Goal: Task Accomplishment & Management: Complete application form

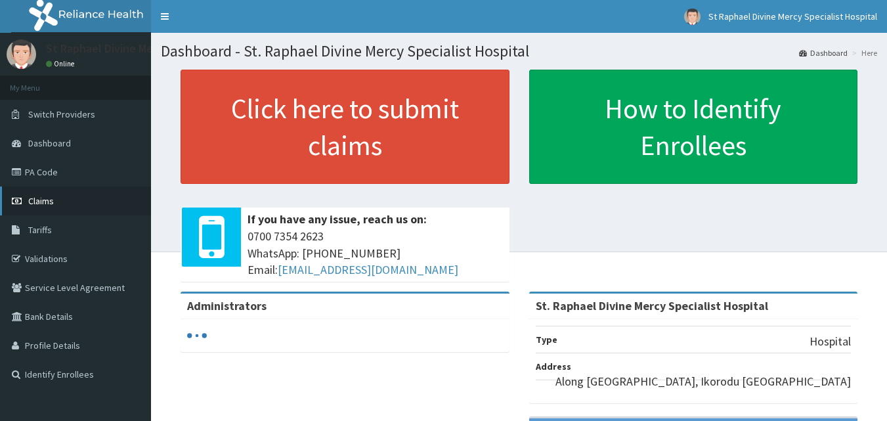
click at [55, 202] on link "Claims" at bounding box center [75, 200] width 151 height 29
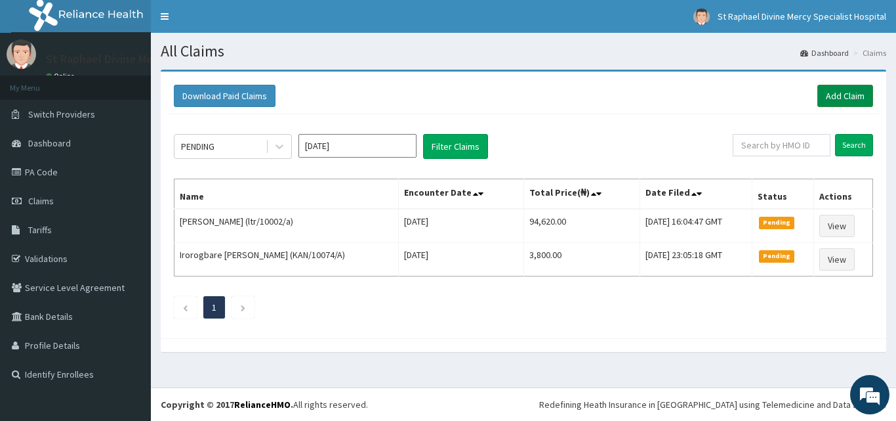
click at [828, 100] on link "Add Claim" at bounding box center [846, 96] width 56 height 22
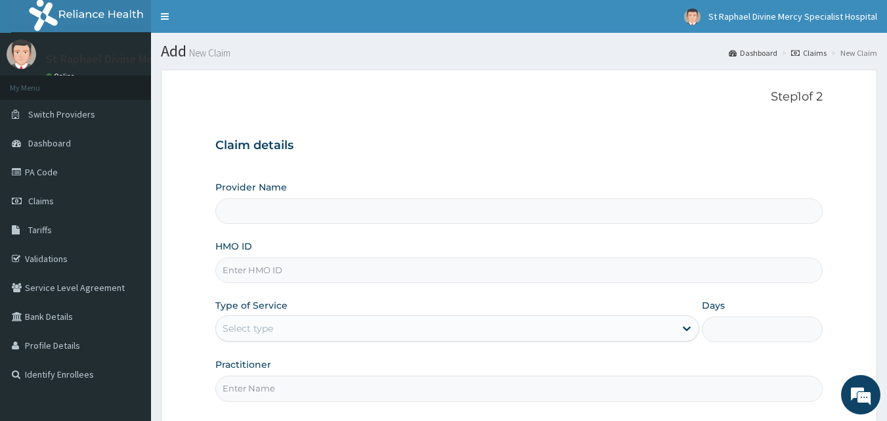
type input "St. Raphael Divine Mercy Specialist Hospital"
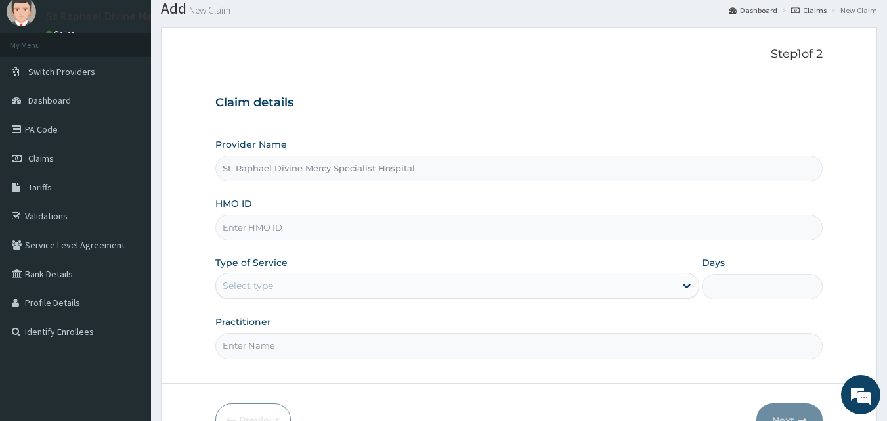
scroll to position [66, 0]
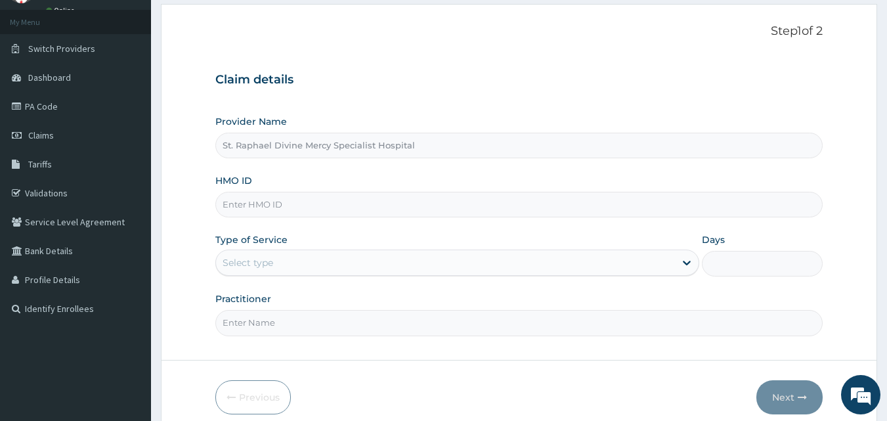
click at [237, 207] on input "HMO ID" at bounding box center [519, 205] width 608 height 26
paste input "vsi/10002/a"
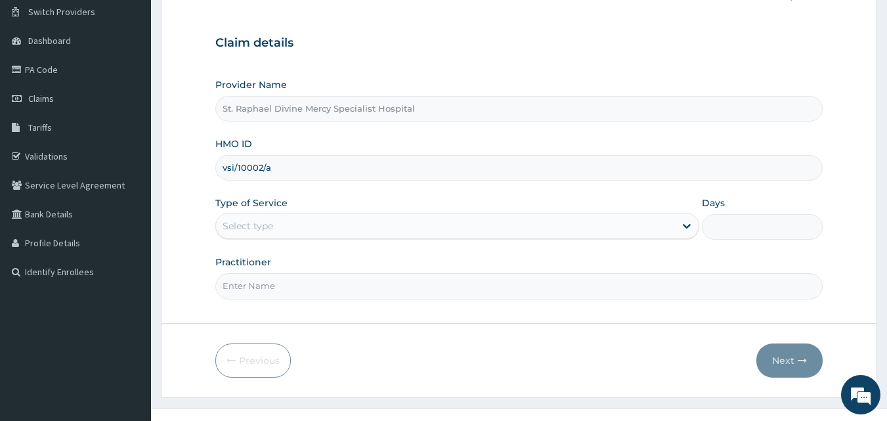
scroll to position [123, 0]
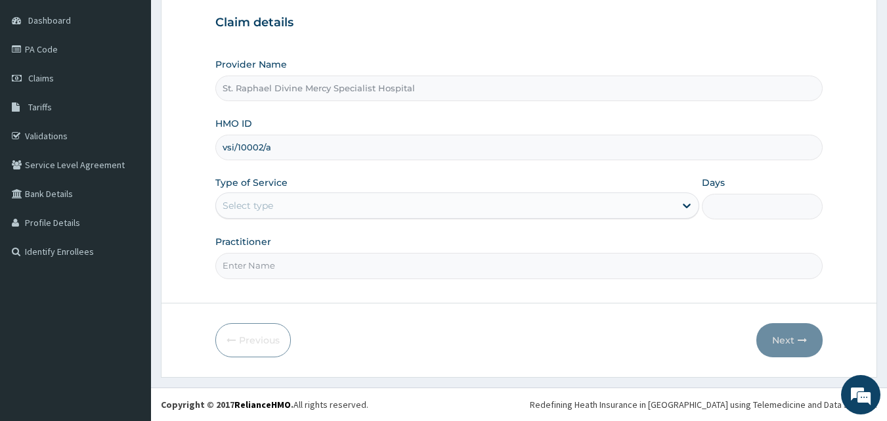
type input "vsi/10002/a"
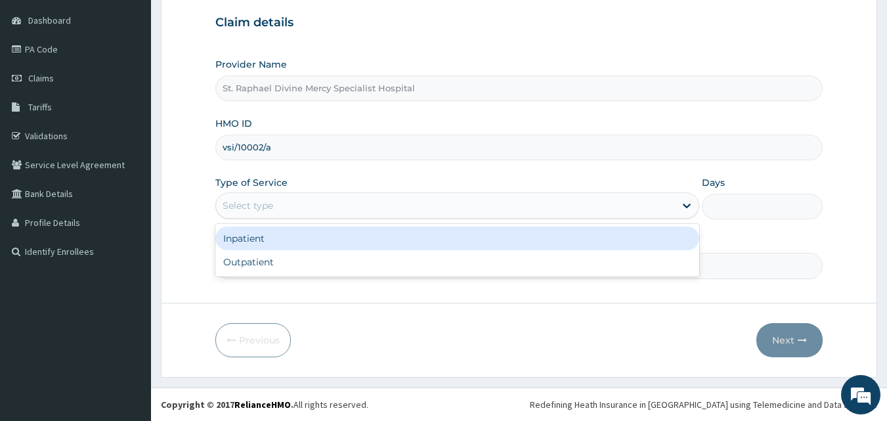
click at [297, 203] on div "Select type" at bounding box center [445, 205] width 459 height 21
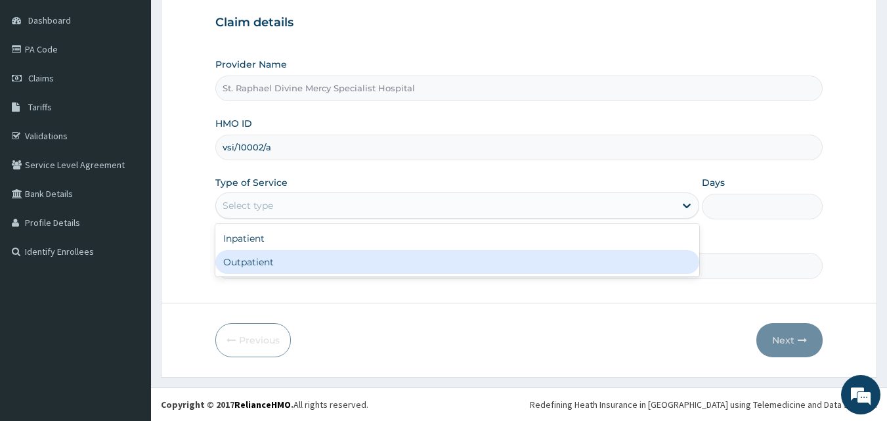
click at [267, 264] on div "Outpatient" at bounding box center [457, 262] width 484 height 24
type input "1"
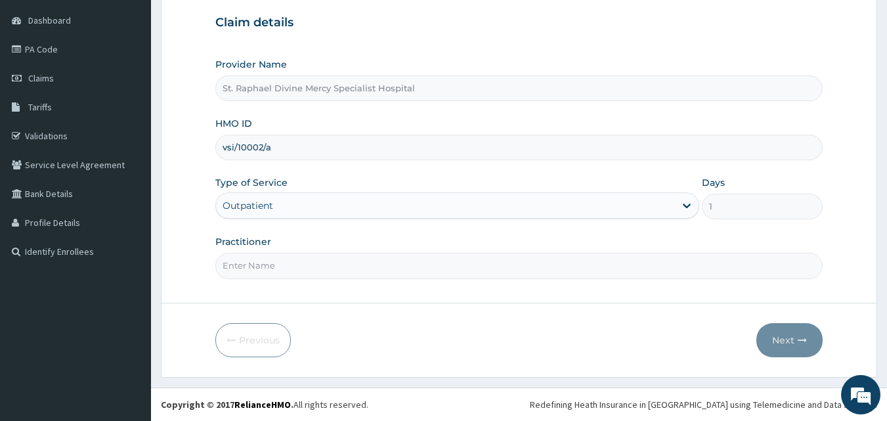
click at [328, 261] on input "Practitioner" at bounding box center [519, 266] width 608 height 26
type input "Dr. Alokolaro O."
click at [793, 340] on button "Next" at bounding box center [789, 340] width 66 height 34
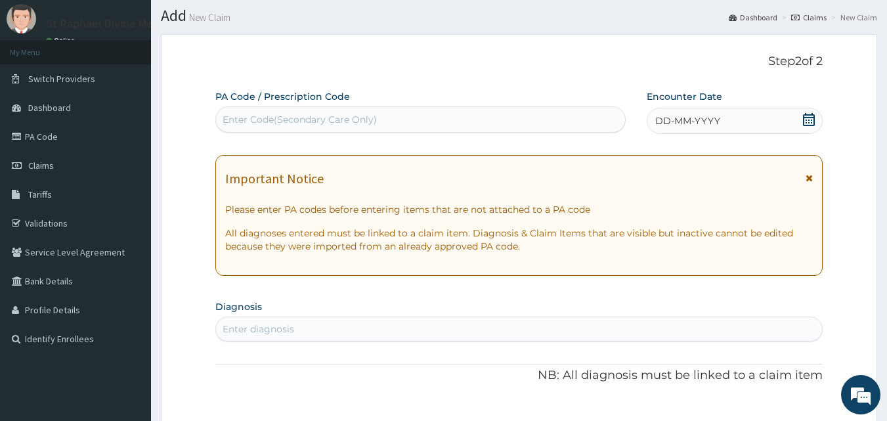
scroll to position [66, 0]
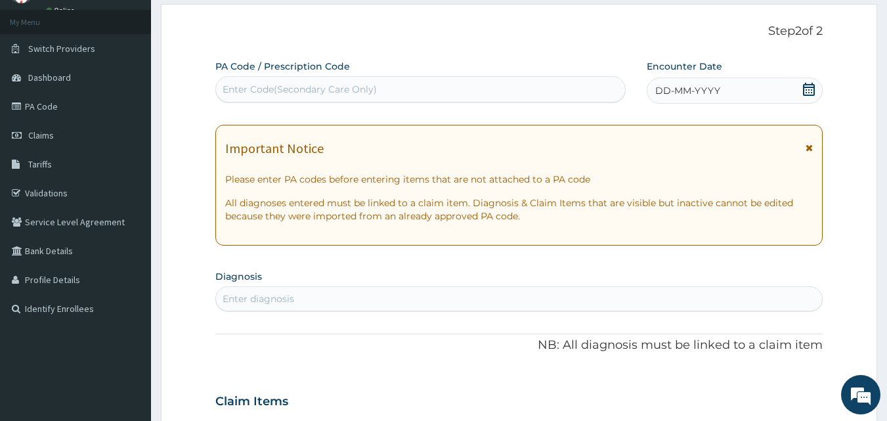
click at [805, 88] on icon at bounding box center [808, 89] width 13 height 13
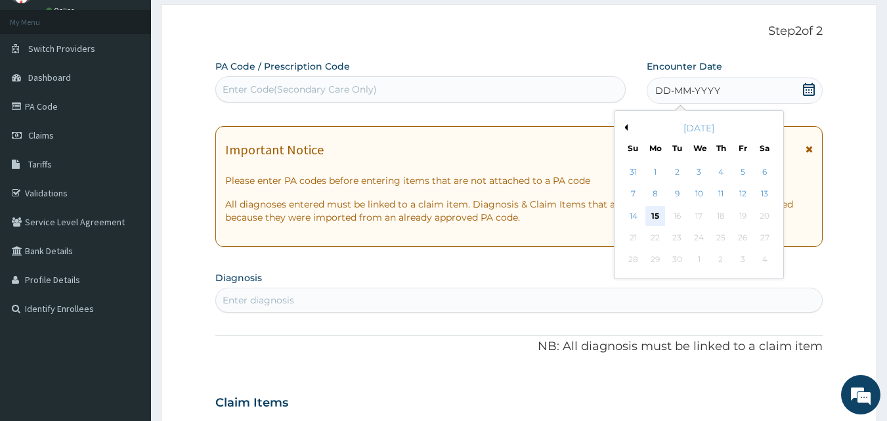
click at [648, 211] on div "15" at bounding box center [655, 216] width 20 height 20
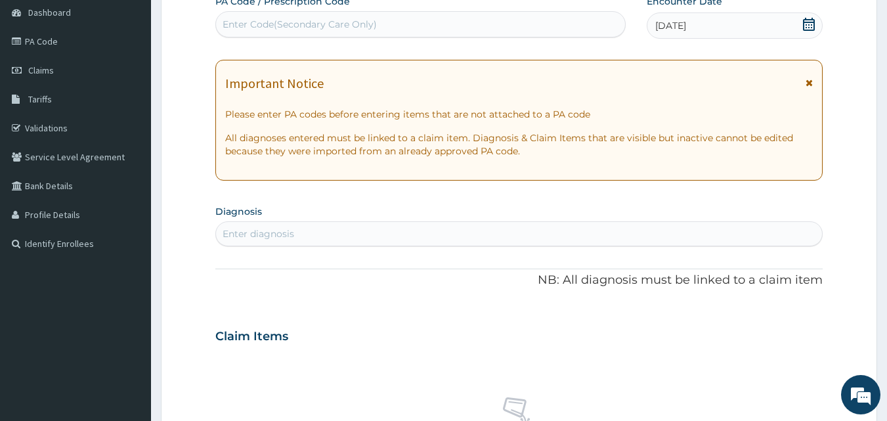
scroll to position [131, 0]
click at [320, 230] on div "Enter diagnosis" at bounding box center [519, 232] width 606 height 21
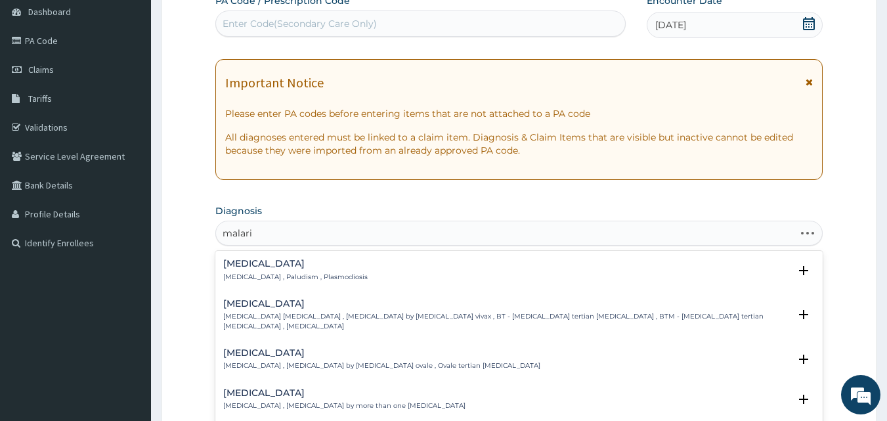
type input "malaria"
click at [255, 270] on div "Malaria Malaria , Paludism , Plasmodiosis" at bounding box center [295, 270] width 144 height 23
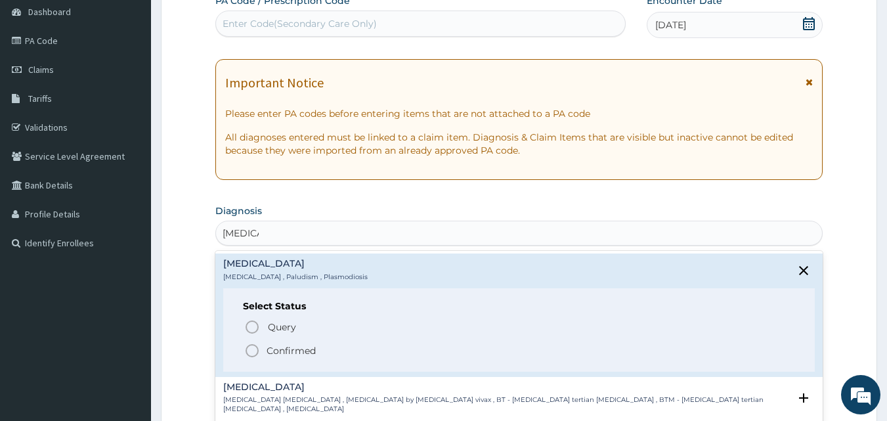
click at [250, 351] on icon "status option filled" at bounding box center [252, 351] width 16 height 16
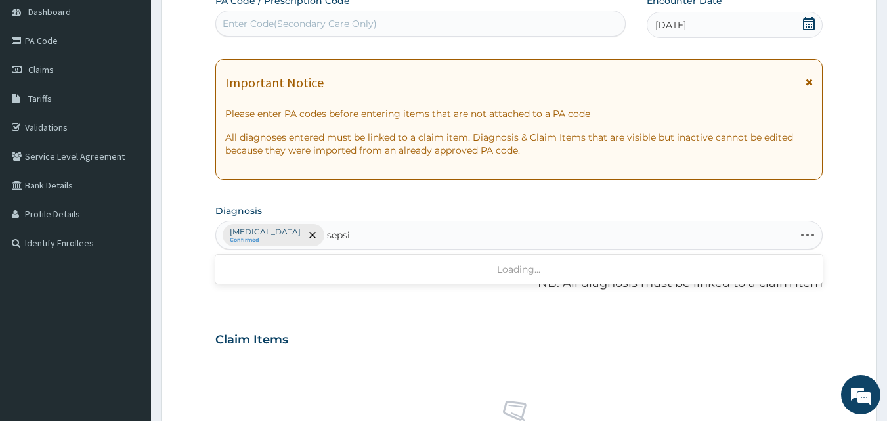
type input "sepsis"
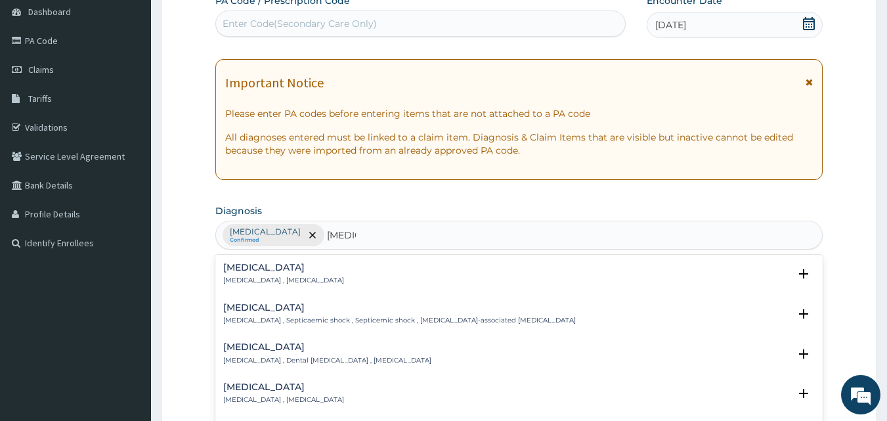
click at [261, 279] on p "Systemic infection , Sepsis" at bounding box center [283, 280] width 121 height 9
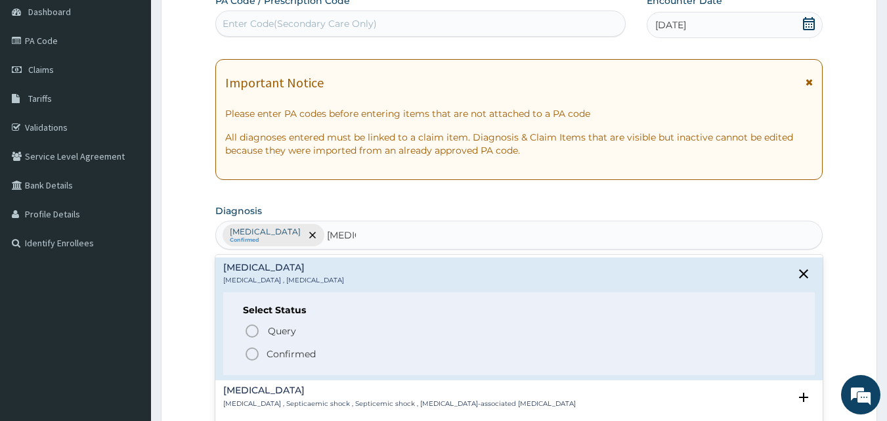
click at [247, 352] on circle "status option filled" at bounding box center [252, 354] width 12 height 12
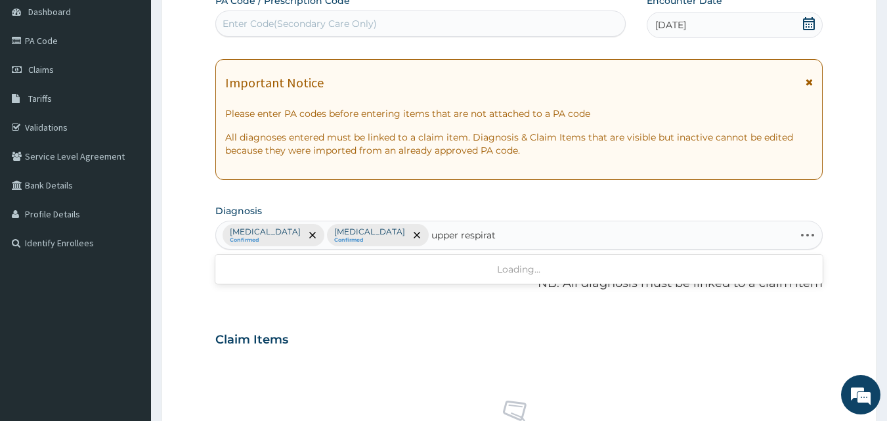
type input "upper respirato"
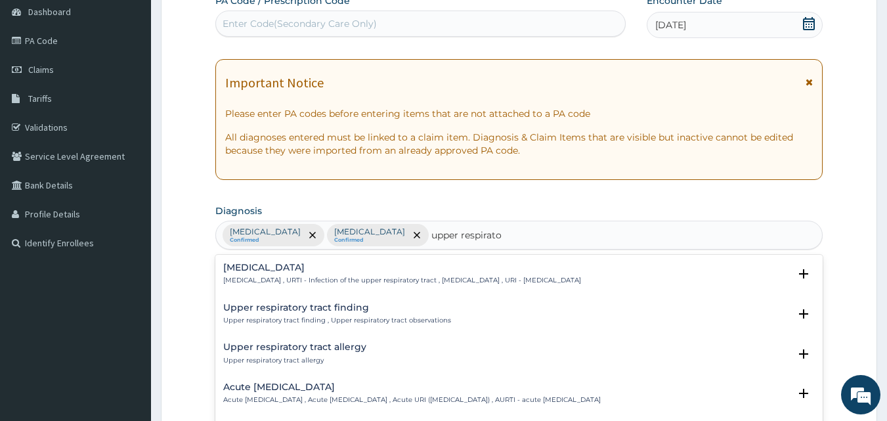
click at [338, 274] on div "Upper respiratory infection Upper respiratory infection , URTI - Infection of t…" at bounding box center [402, 274] width 358 height 23
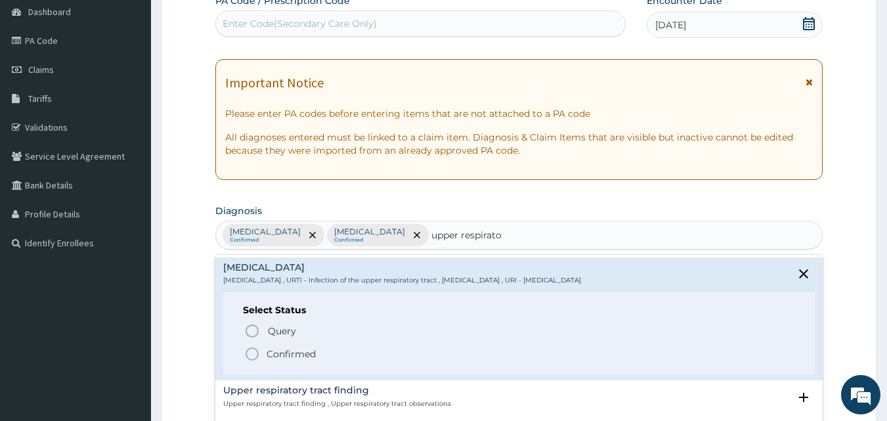
click at [249, 352] on icon "status option filled" at bounding box center [252, 354] width 16 height 16
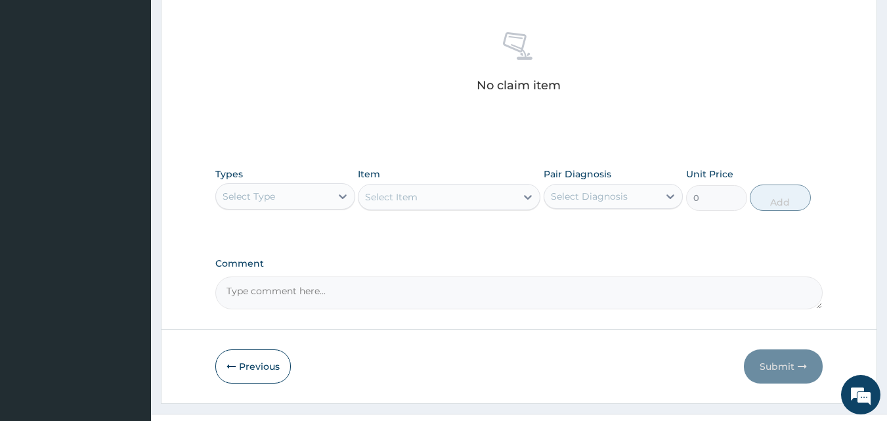
scroll to position [526, 0]
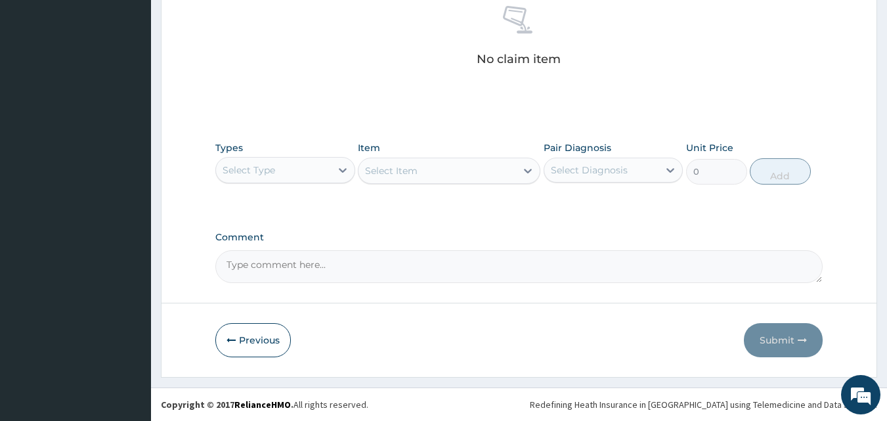
click at [305, 172] on div "Select Type" at bounding box center [273, 169] width 115 height 21
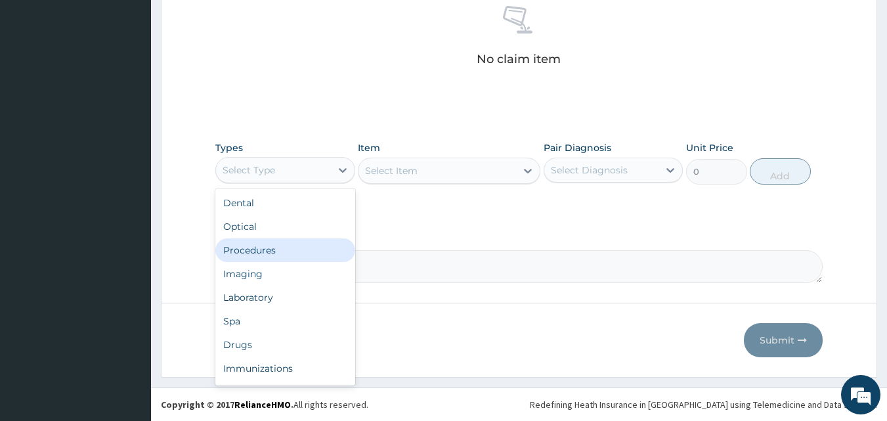
click at [280, 247] on div "Procedures" at bounding box center [285, 250] width 140 height 24
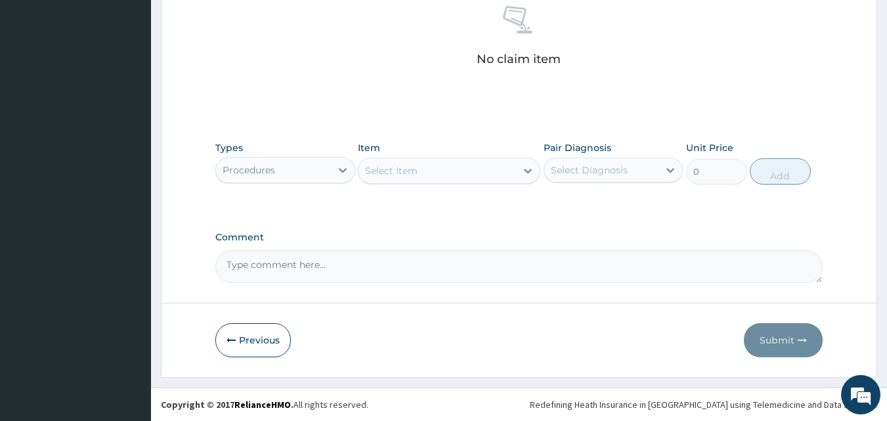
click at [414, 168] on div "Select Item" at bounding box center [391, 170] width 53 height 13
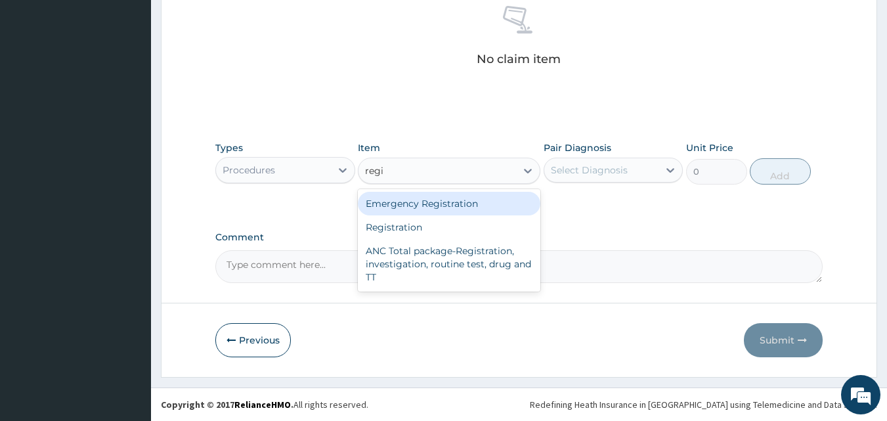
type input "regis"
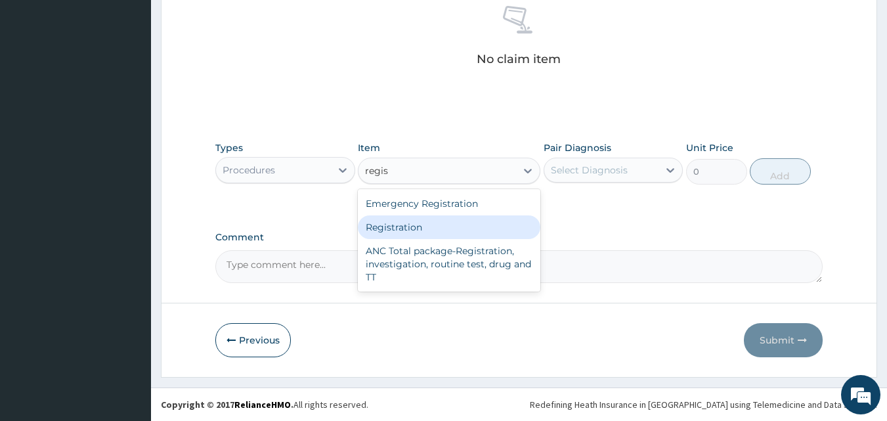
click at [407, 234] on div "Registration" at bounding box center [449, 227] width 182 height 24
type input "4750"
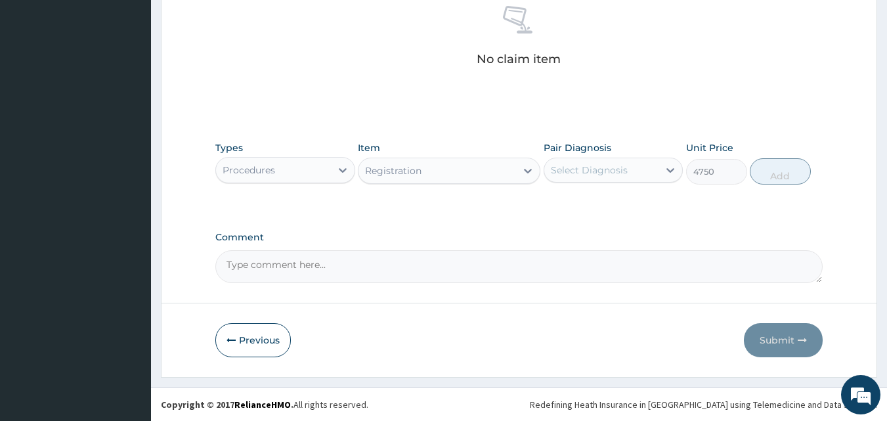
click at [591, 167] on div "Select Diagnosis" at bounding box center [589, 169] width 77 height 13
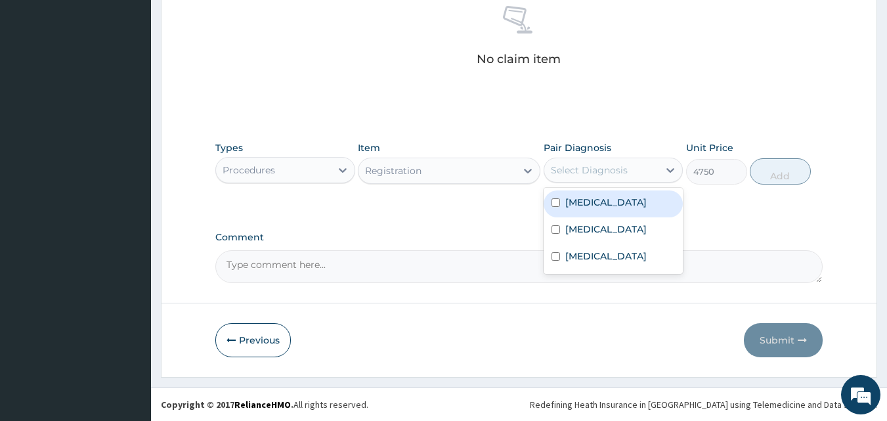
click at [553, 203] on input "checkbox" at bounding box center [555, 202] width 9 height 9
checkbox input "true"
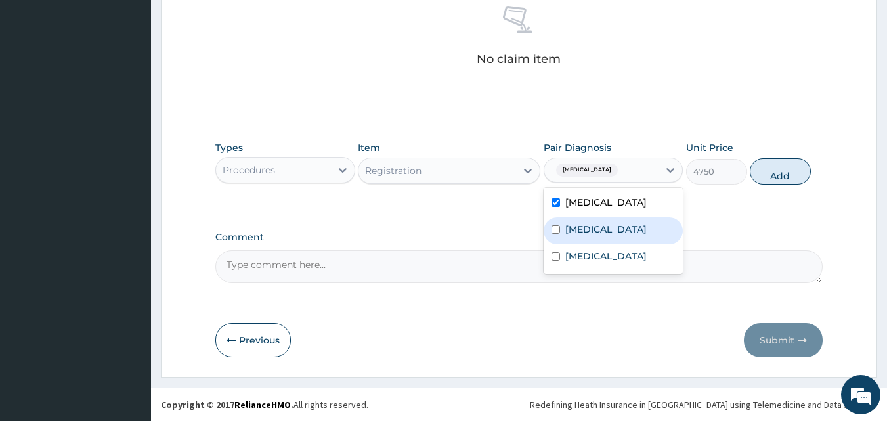
click at [551, 229] on input "checkbox" at bounding box center [555, 229] width 9 height 9
checkbox input "true"
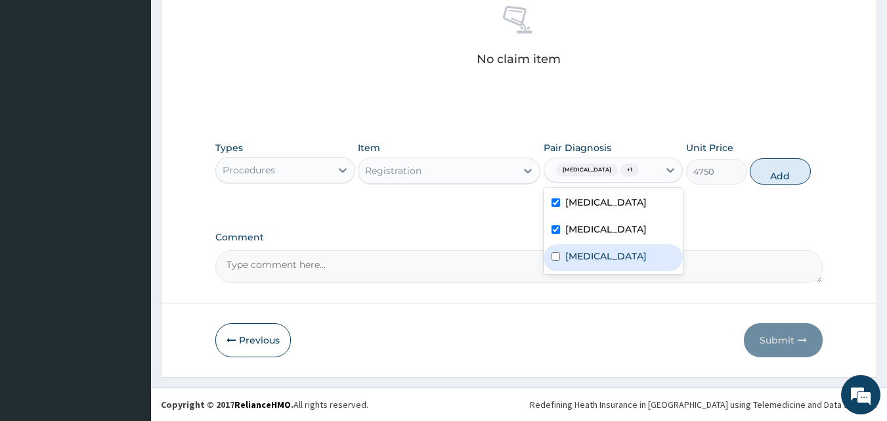
click at [553, 259] on input "checkbox" at bounding box center [555, 256] width 9 height 9
checkbox input "true"
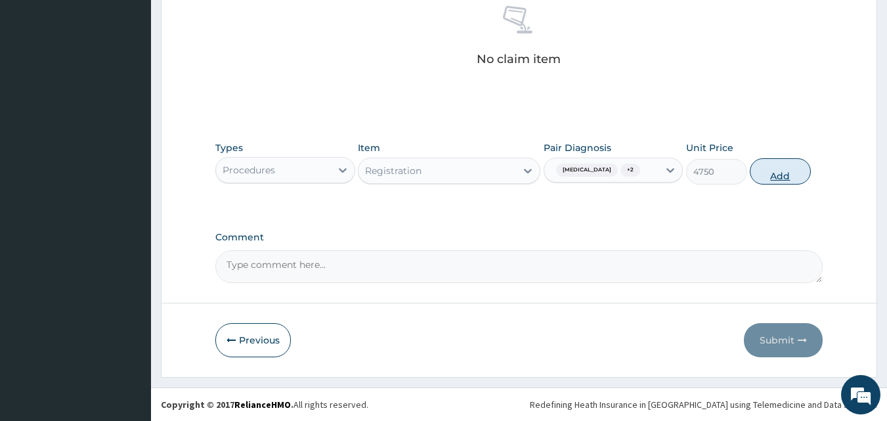
click at [782, 173] on button "Add" at bounding box center [779, 171] width 61 height 26
type input "0"
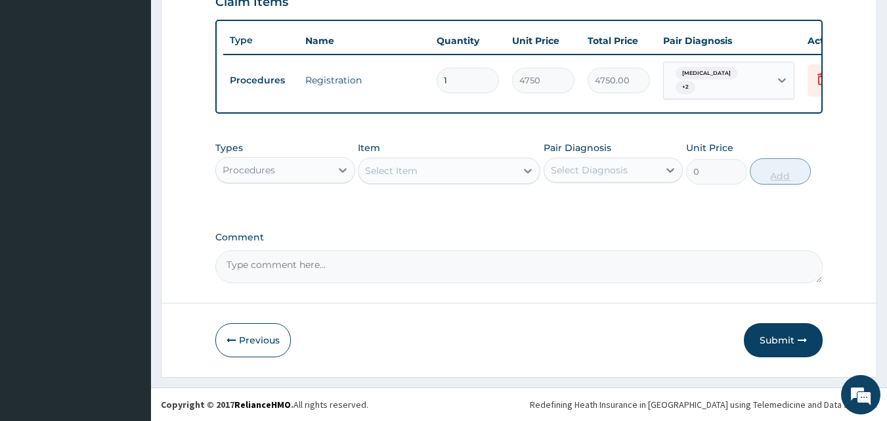
scroll to position [473, 0]
click at [466, 164] on div "Select Item" at bounding box center [437, 170] width 158 height 21
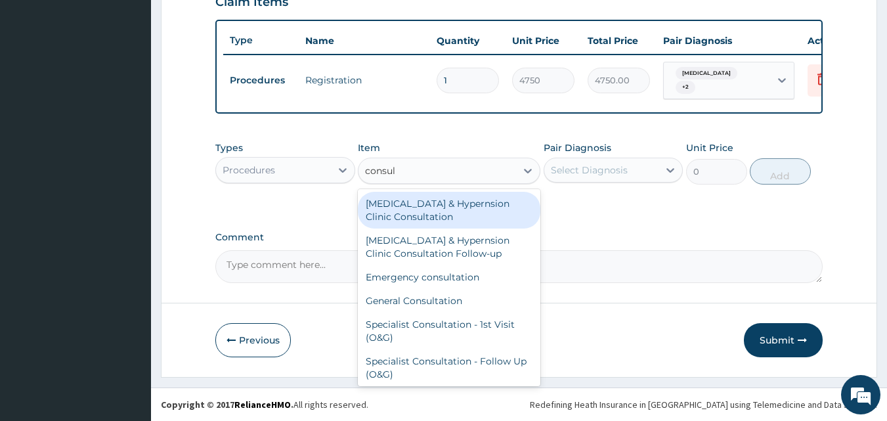
type input "consult"
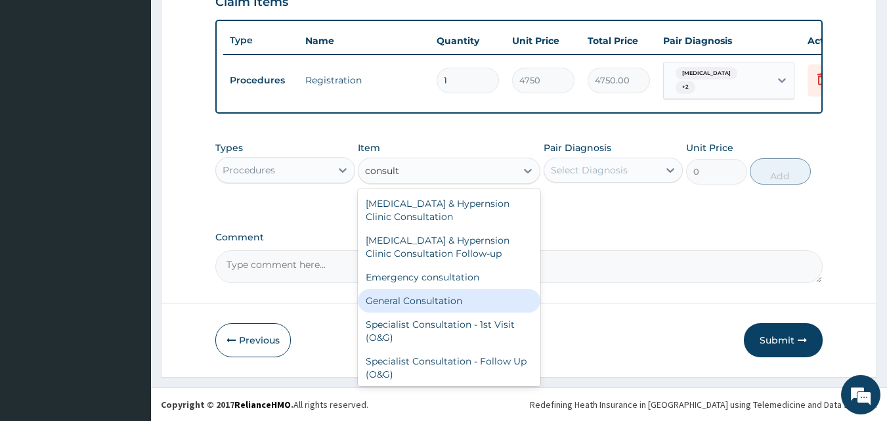
click at [468, 297] on div "General Consultation" at bounding box center [449, 301] width 182 height 24
type input "4750"
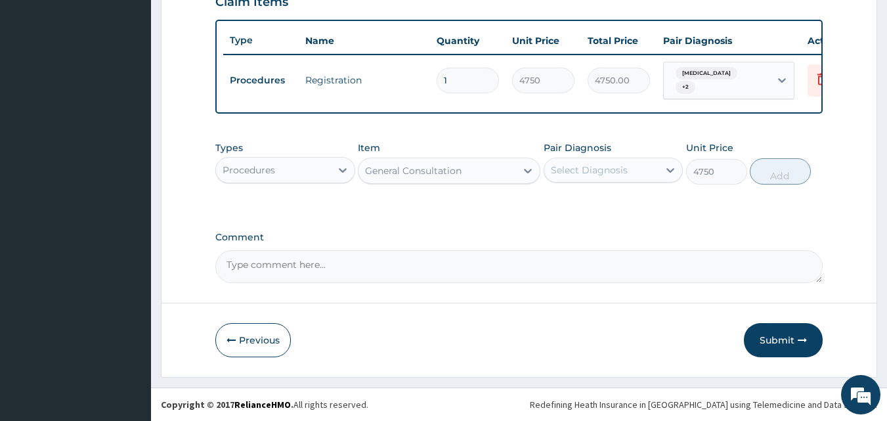
click at [615, 163] on div "Select Diagnosis" at bounding box center [589, 169] width 77 height 13
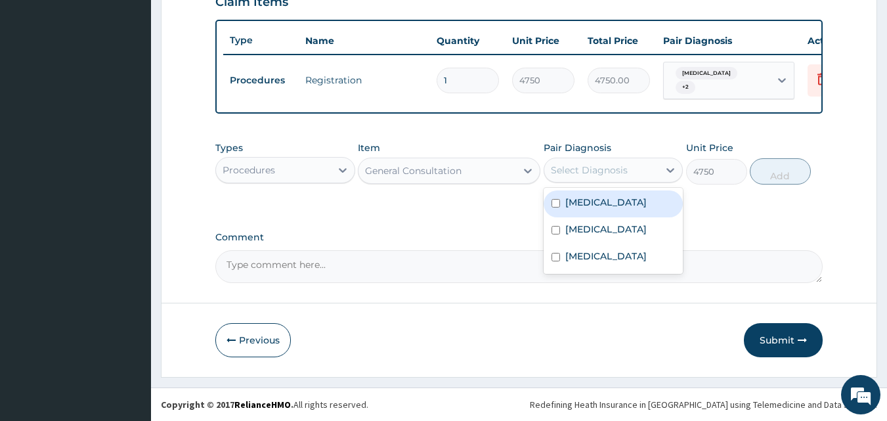
click at [557, 202] on input "checkbox" at bounding box center [555, 203] width 9 height 9
checkbox input "true"
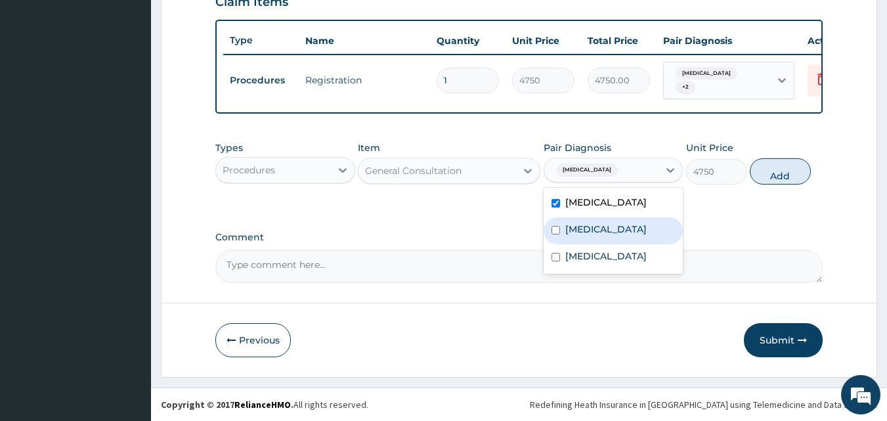
click at [558, 228] on input "checkbox" at bounding box center [555, 230] width 9 height 9
checkbox input "true"
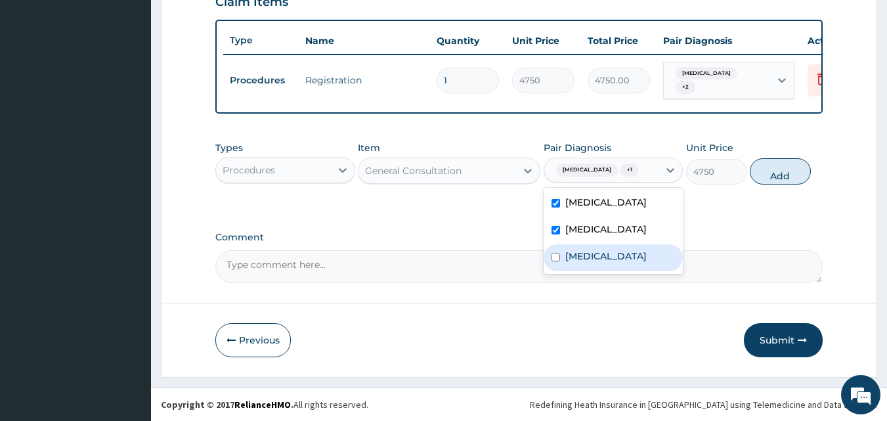
click at [557, 261] on input "checkbox" at bounding box center [555, 257] width 9 height 9
checkbox input "true"
click at [780, 177] on button "Add" at bounding box center [779, 171] width 61 height 26
type input "0"
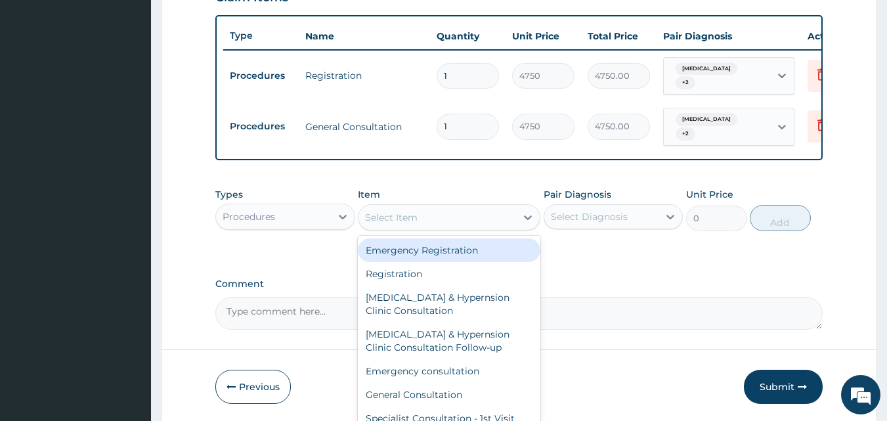
click at [423, 216] on div "Select Item" at bounding box center [437, 217] width 158 height 21
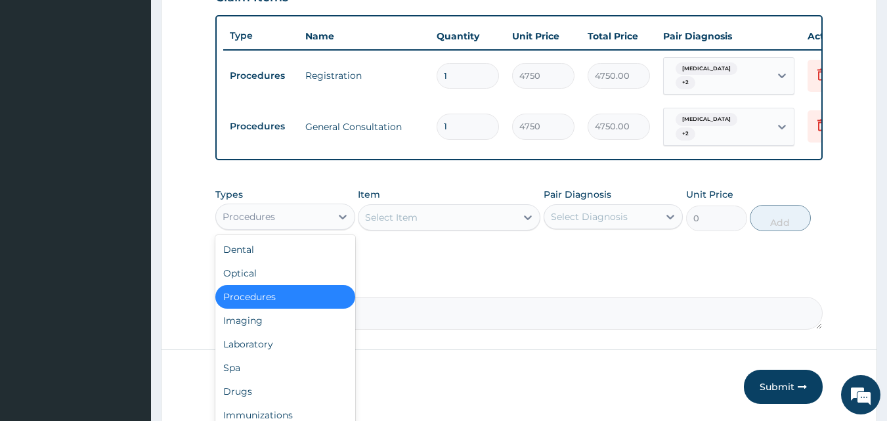
click at [276, 207] on div "Procedures" at bounding box center [273, 216] width 115 height 21
click at [269, 386] on div "Drugs" at bounding box center [285, 391] width 140 height 24
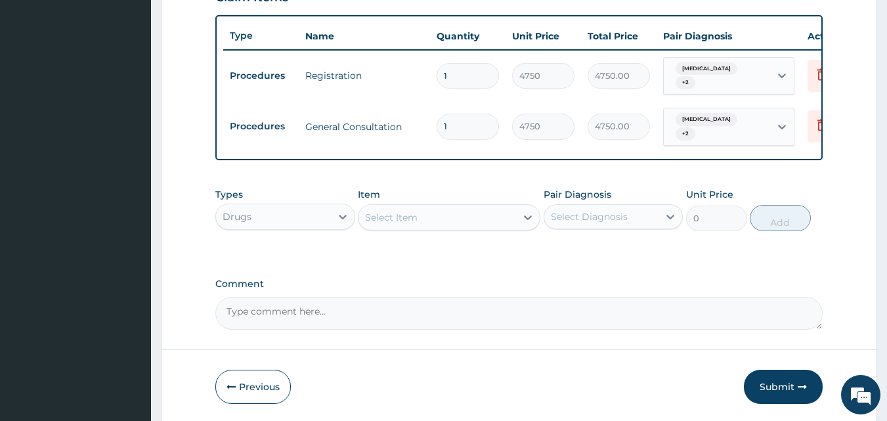
scroll to position [518, 0]
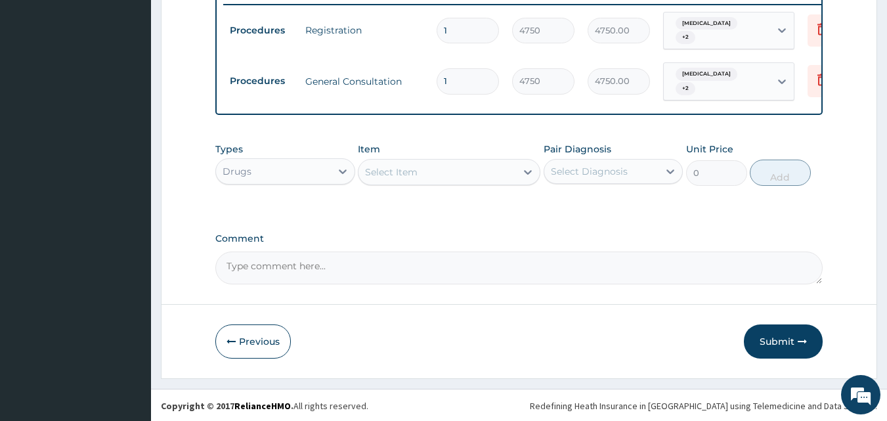
click at [440, 171] on div "Select Item" at bounding box center [437, 171] width 158 height 21
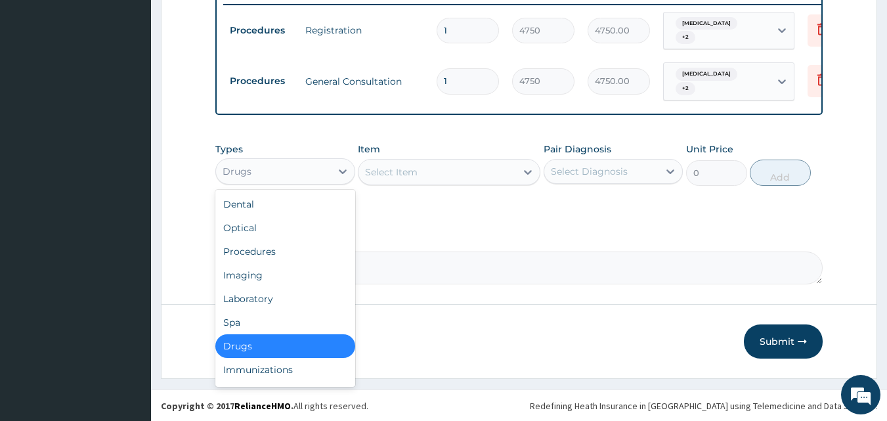
click at [254, 175] on div "Drugs" at bounding box center [273, 171] width 115 height 21
click at [271, 293] on div "Laboratory" at bounding box center [285, 299] width 140 height 24
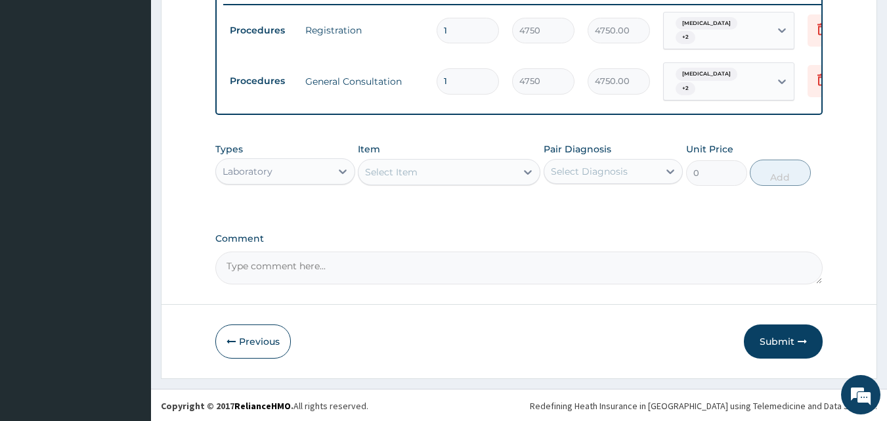
click at [442, 171] on div "Select Item" at bounding box center [437, 171] width 158 height 21
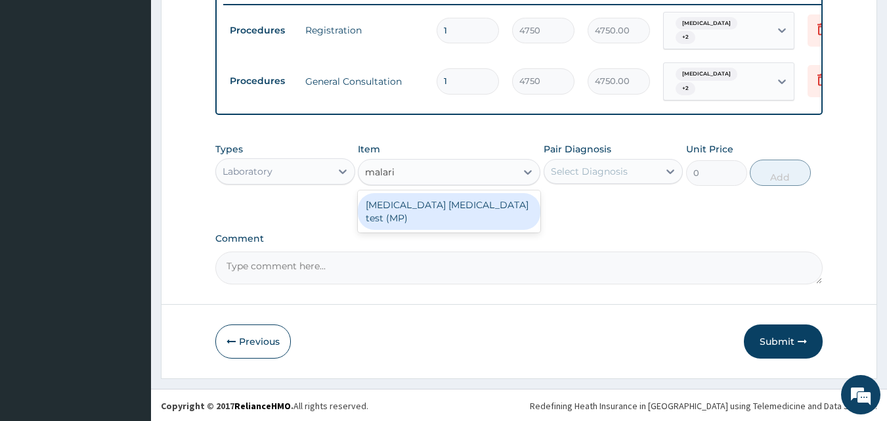
type input "malaria"
click at [396, 198] on div "Malaria parasite test (MP)" at bounding box center [449, 211] width 182 height 37
type input "2375"
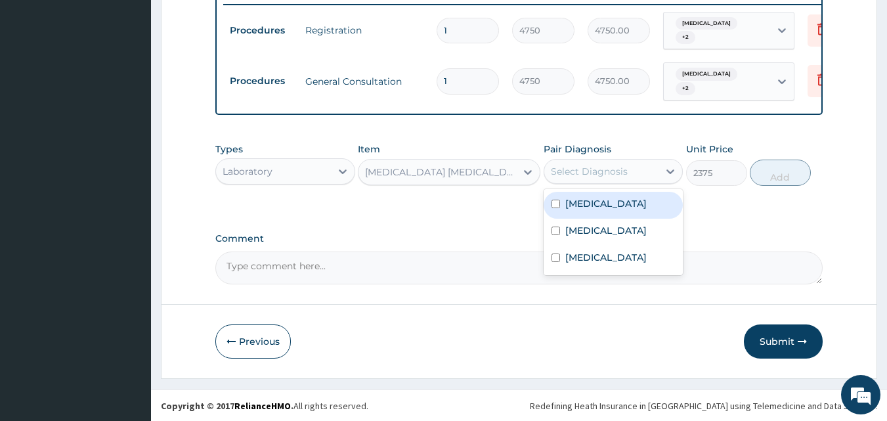
click at [623, 175] on div "Select Diagnosis" at bounding box center [589, 171] width 77 height 13
click at [554, 202] on input "checkbox" at bounding box center [555, 204] width 9 height 9
checkbox input "true"
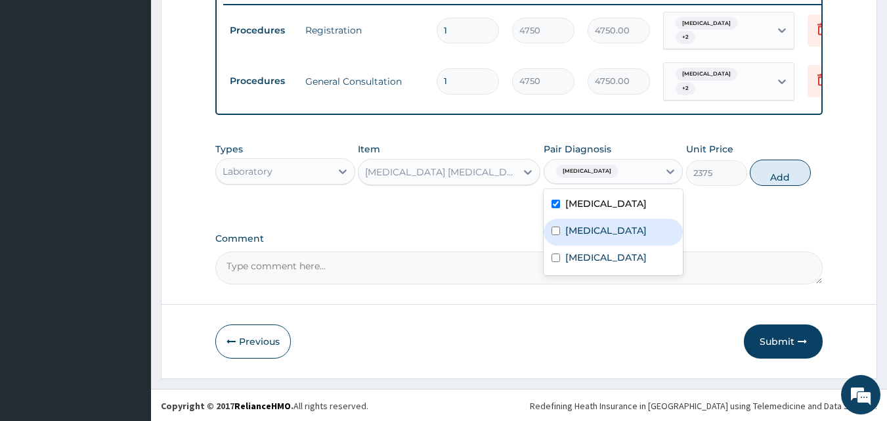
click at [555, 228] on input "checkbox" at bounding box center [555, 230] width 9 height 9
checkbox input "true"
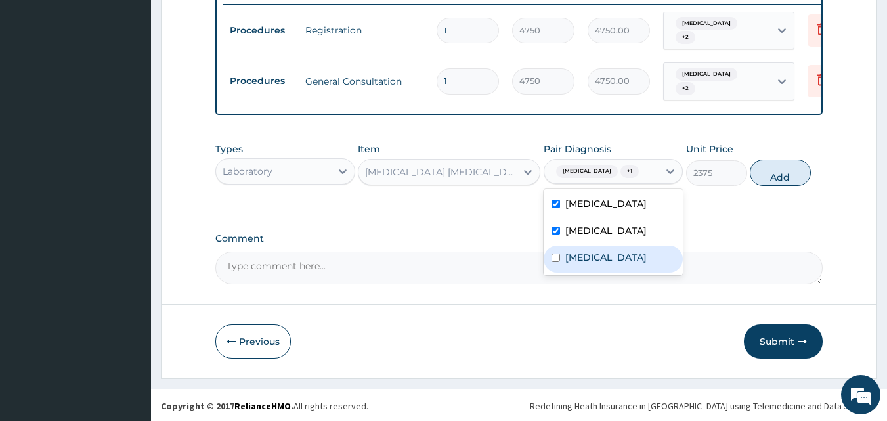
click at [556, 259] on input "checkbox" at bounding box center [555, 257] width 9 height 9
checkbox input "true"
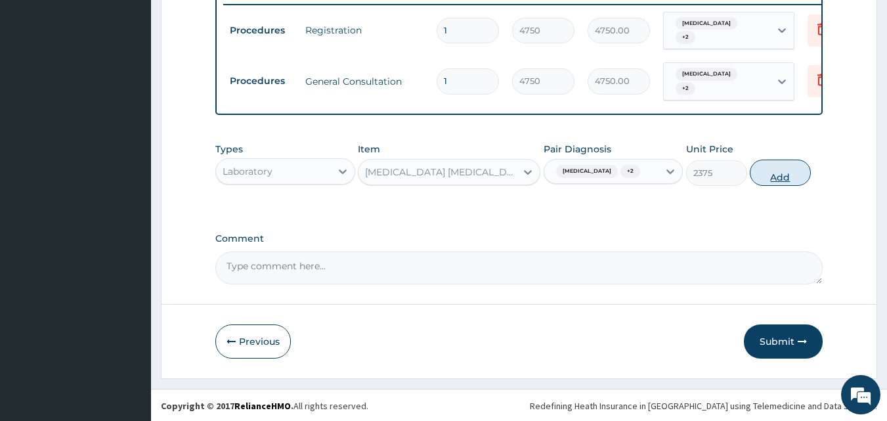
click at [774, 177] on button "Add" at bounding box center [779, 172] width 61 height 26
type input "0"
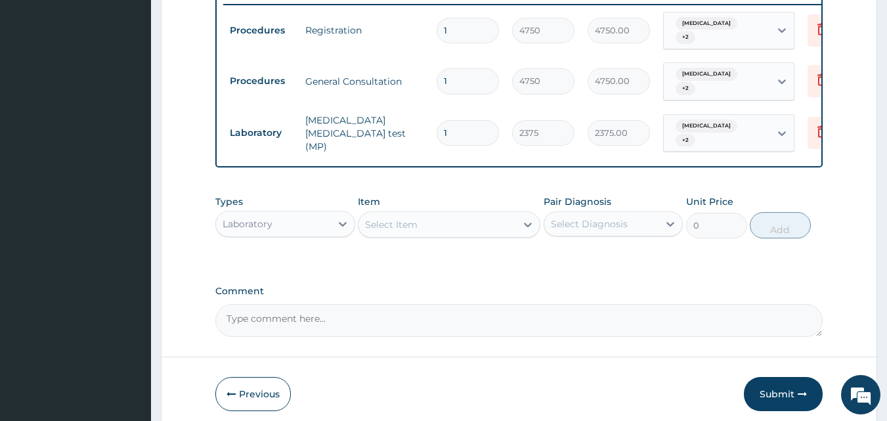
click at [416, 218] on div "Select Item" at bounding box center [391, 224] width 53 height 13
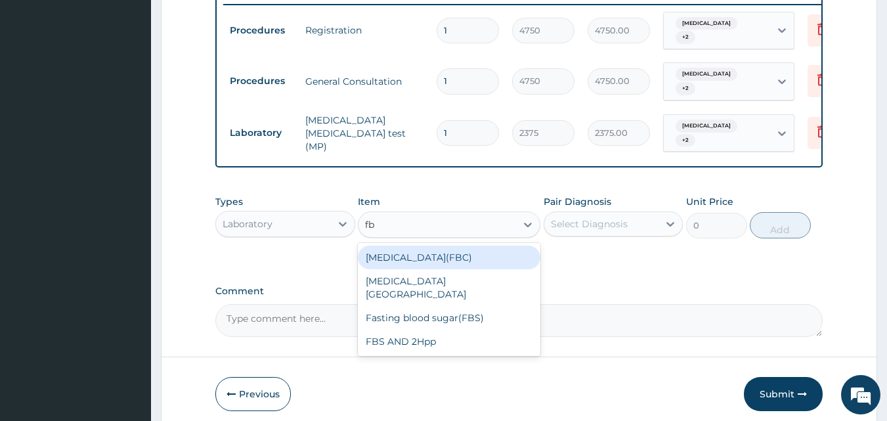
type input "fbc"
click at [452, 247] on div "Full blood count(FBC)" at bounding box center [449, 257] width 182 height 24
type input "4750"
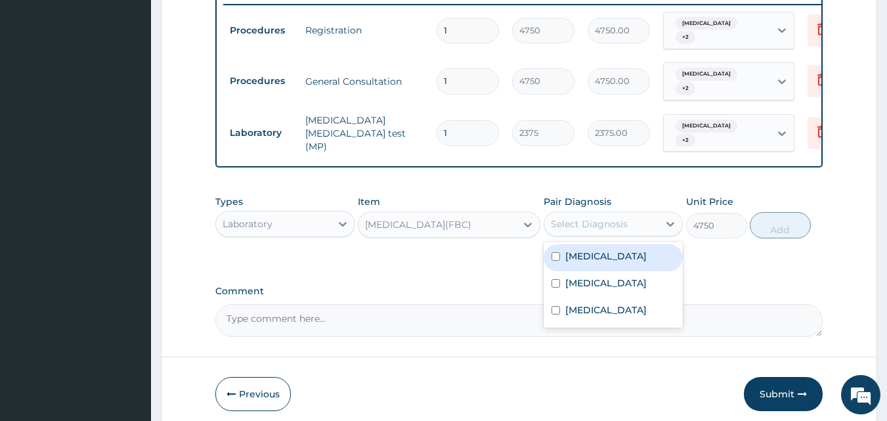
click at [590, 217] on div "Select Diagnosis" at bounding box center [589, 223] width 77 height 13
click at [556, 252] on input "checkbox" at bounding box center [555, 256] width 9 height 9
checkbox input "true"
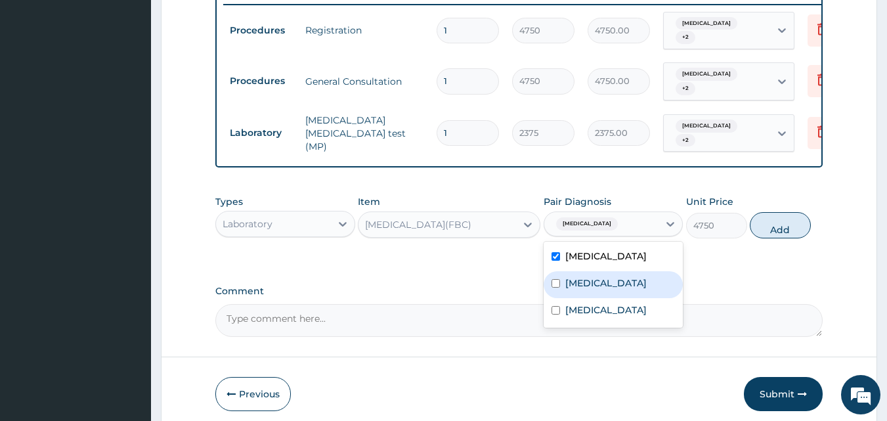
click at [556, 279] on input "checkbox" at bounding box center [555, 283] width 9 height 9
checkbox input "true"
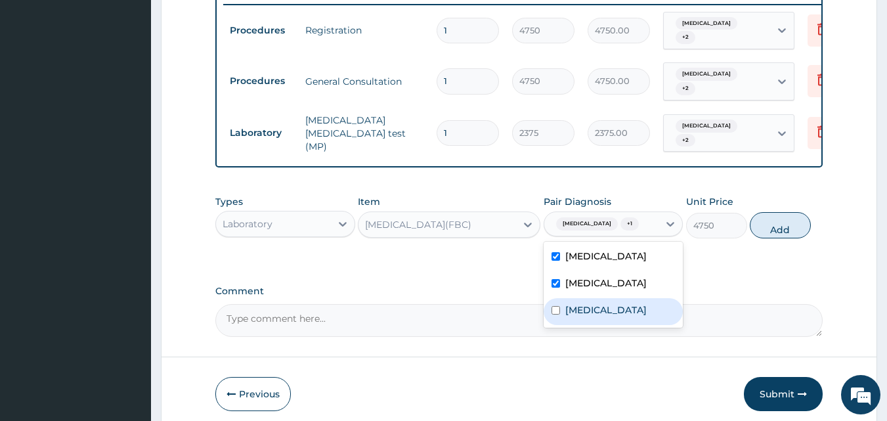
click at [552, 310] on input "checkbox" at bounding box center [555, 310] width 9 height 9
checkbox input "true"
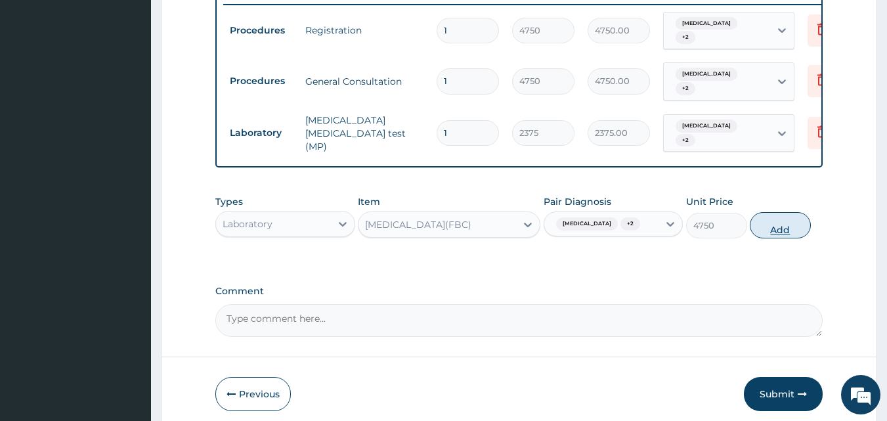
click at [770, 222] on button "Add" at bounding box center [779, 225] width 61 height 26
type input "0"
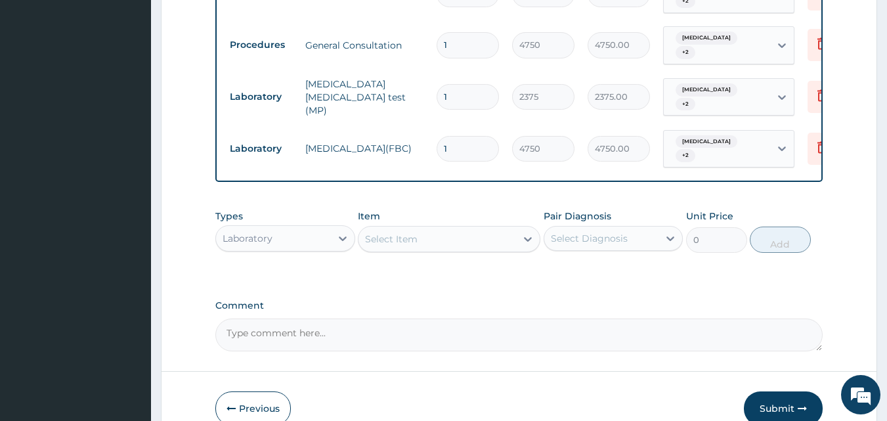
scroll to position [584, 0]
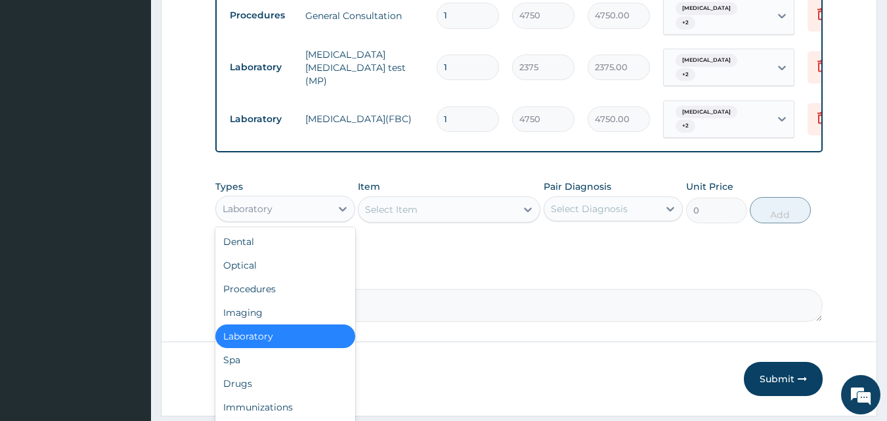
click at [290, 198] on div "Laboratory" at bounding box center [273, 208] width 115 height 21
click at [279, 371] on div "Drugs" at bounding box center [285, 383] width 140 height 24
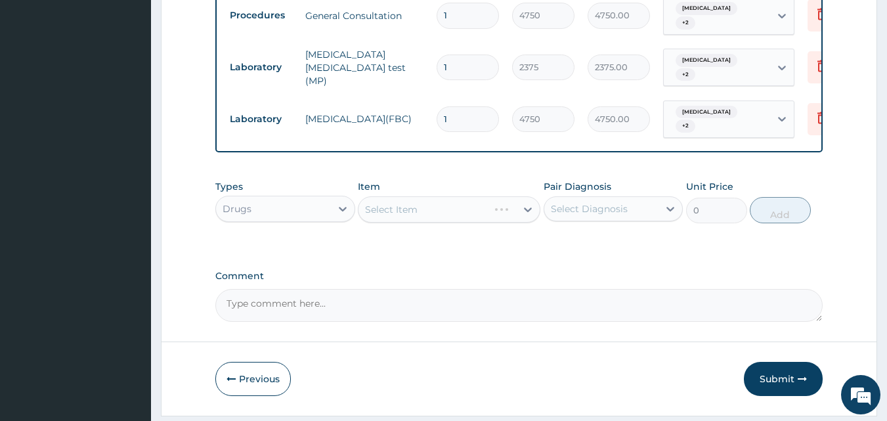
click at [410, 197] on div "Select Item" at bounding box center [449, 209] width 182 height 26
click at [416, 203] on div "Select Item" at bounding box center [391, 209] width 53 height 13
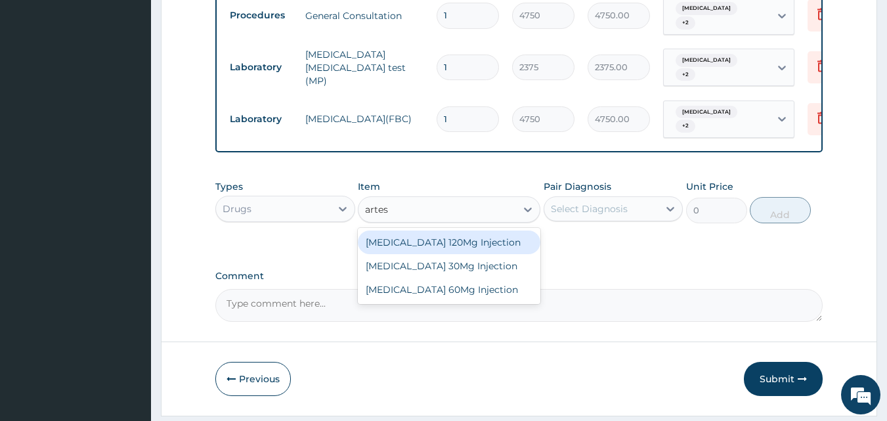
type input "artesu"
click at [438, 232] on div "Artesunate 120Mg Injection" at bounding box center [449, 242] width 182 height 24
type input "8075"
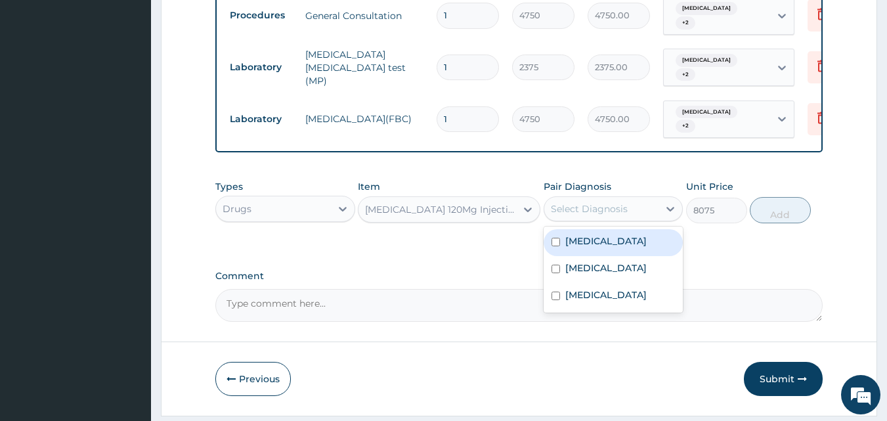
click at [562, 202] on div "Select Diagnosis" at bounding box center [589, 208] width 77 height 13
click at [558, 238] on input "checkbox" at bounding box center [555, 242] width 9 height 9
checkbox input "true"
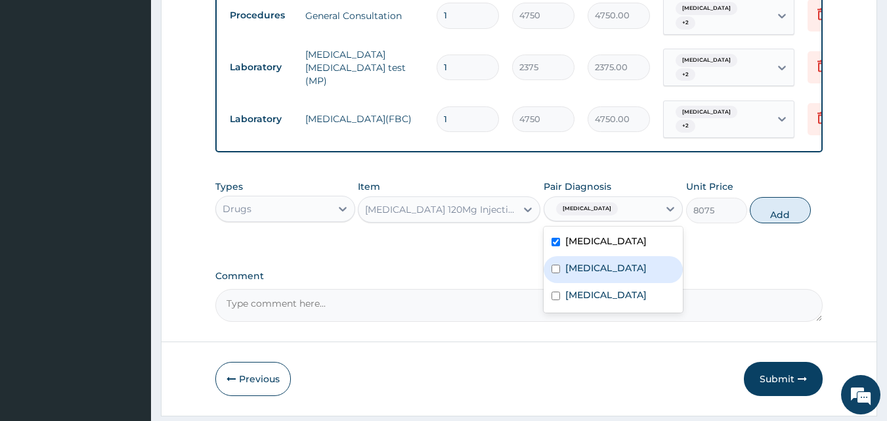
click at [549, 256] on div "Sepsis" at bounding box center [613, 269] width 140 height 27
checkbox input "true"
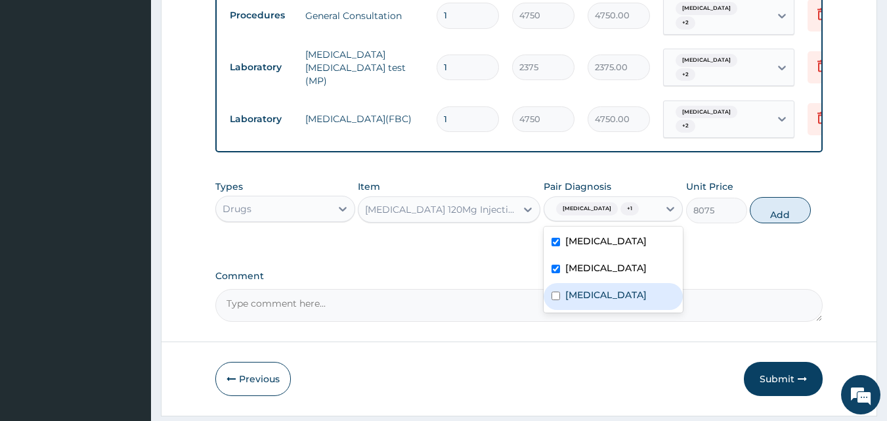
click at [556, 291] on input "checkbox" at bounding box center [555, 295] width 9 height 9
checkbox input "true"
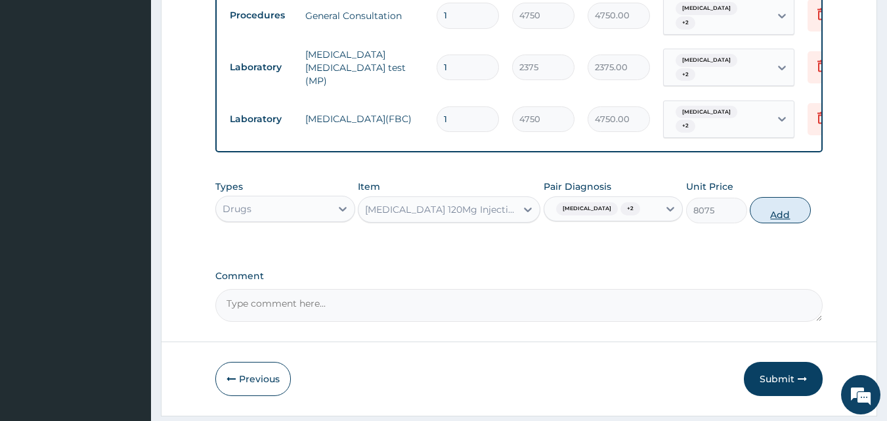
click at [778, 201] on button "Add" at bounding box center [779, 210] width 61 height 26
type input "0"
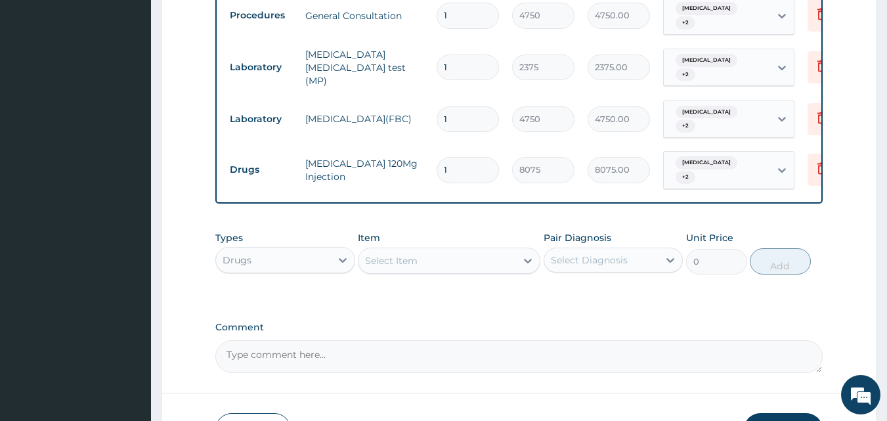
type input "0.00"
type input "3"
type input "24225.00"
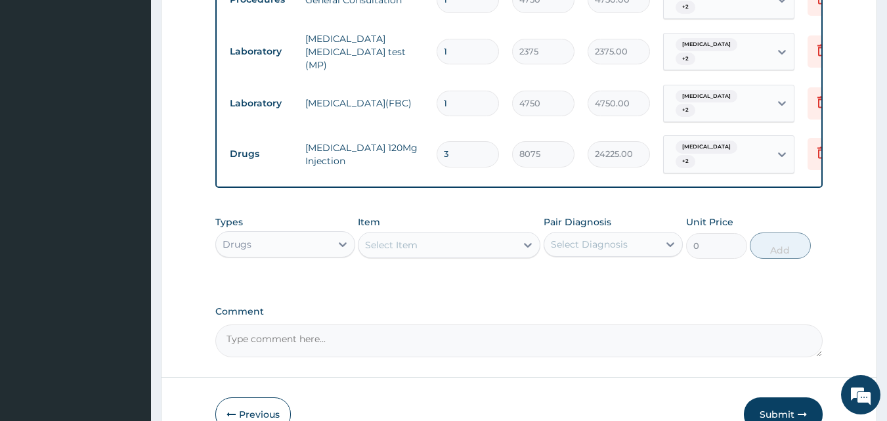
scroll to position [654, 0]
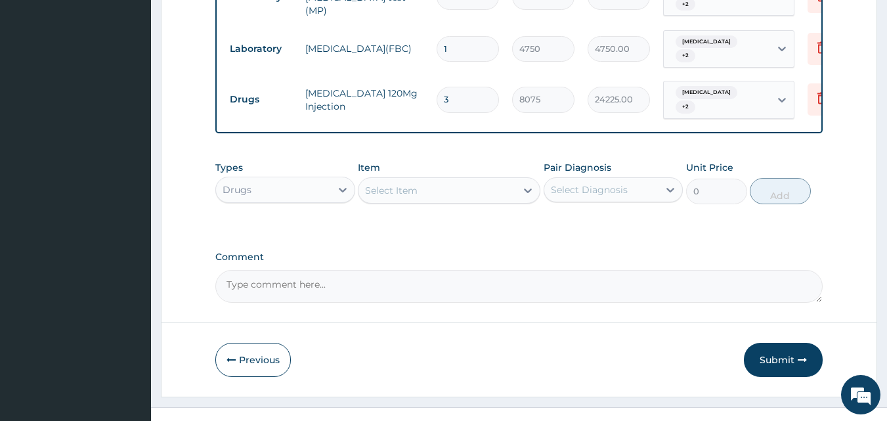
type input "3"
click at [285, 179] on div "Drugs" at bounding box center [273, 189] width 115 height 21
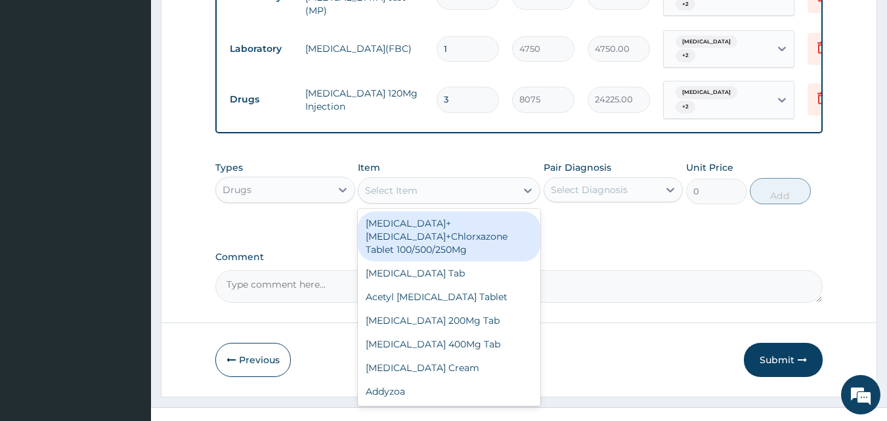
click at [420, 180] on div "Select Item" at bounding box center [437, 190] width 158 height 21
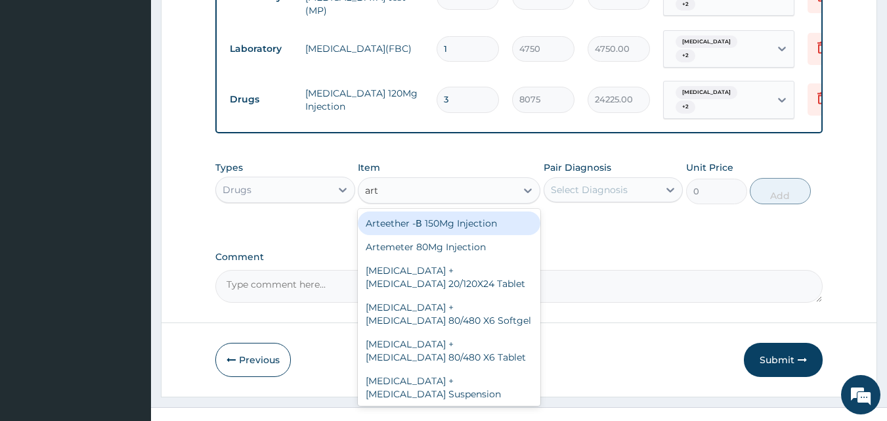
type input "arte"
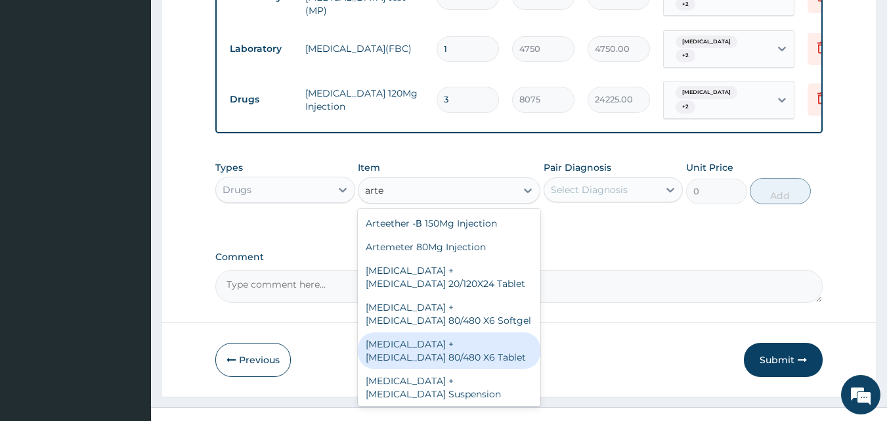
click at [440, 334] on div "Artemether + Lumefantrine 80/480 X6 Tablet" at bounding box center [449, 350] width 182 height 37
type input "4275"
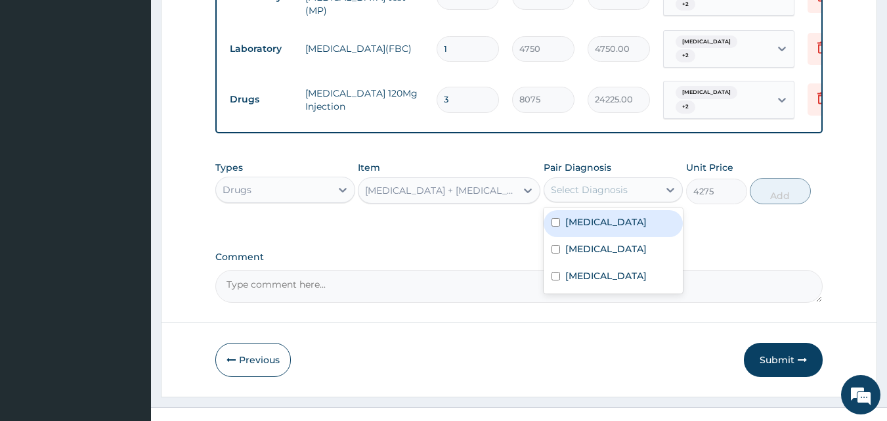
click at [555, 183] on div "Select Diagnosis" at bounding box center [589, 189] width 77 height 13
click at [553, 218] on input "checkbox" at bounding box center [555, 222] width 9 height 9
checkbox input "true"
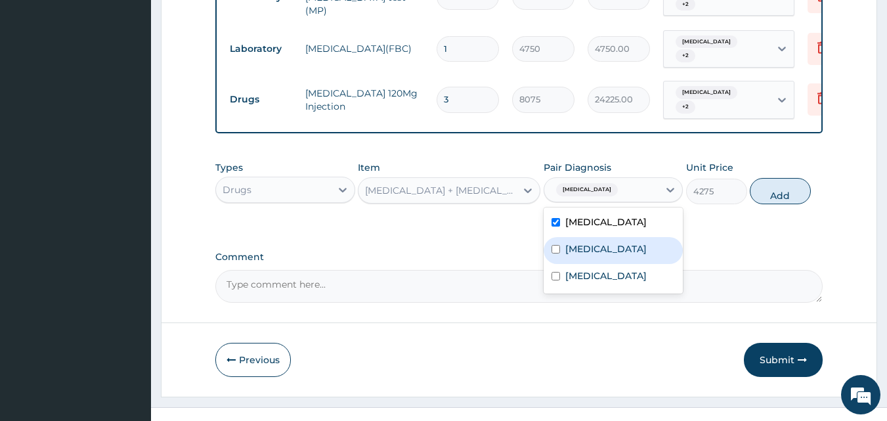
click at [553, 245] on input "checkbox" at bounding box center [555, 249] width 9 height 9
checkbox input "true"
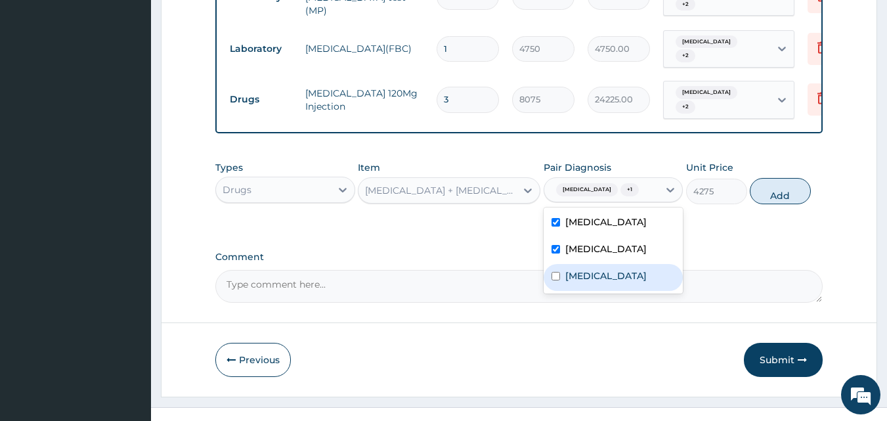
click at [554, 268] on div "Upper respiratory infection" at bounding box center [613, 277] width 140 height 27
checkbox input "true"
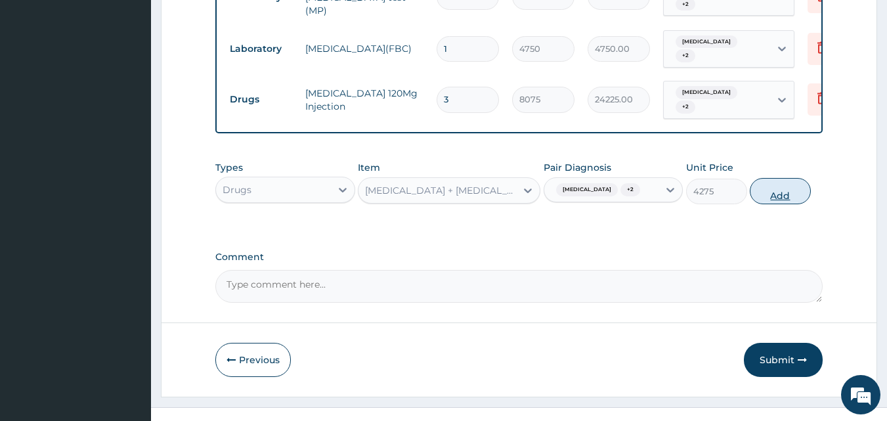
click at [770, 178] on button "Add" at bounding box center [779, 191] width 61 height 26
type input "0"
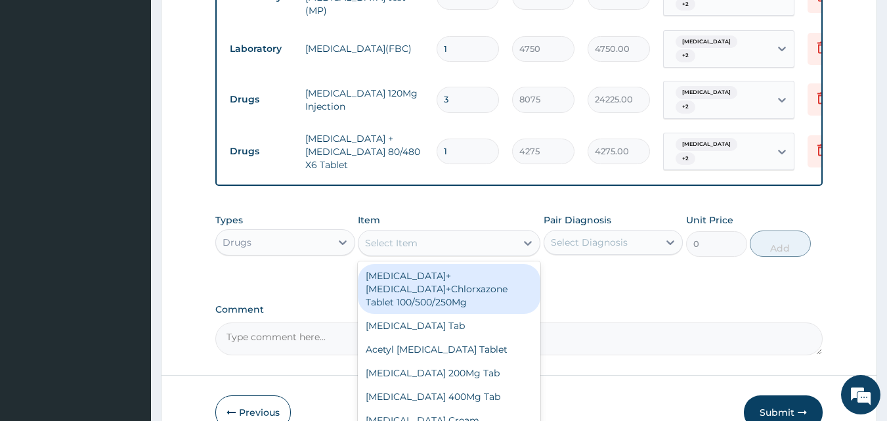
click at [463, 232] on div "Select Item" at bounding box center [437, 242] width 158 height 21
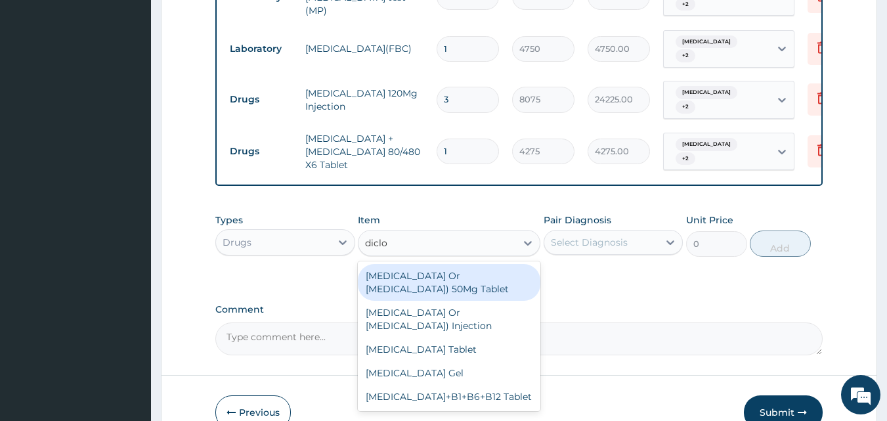
type input "diclof"
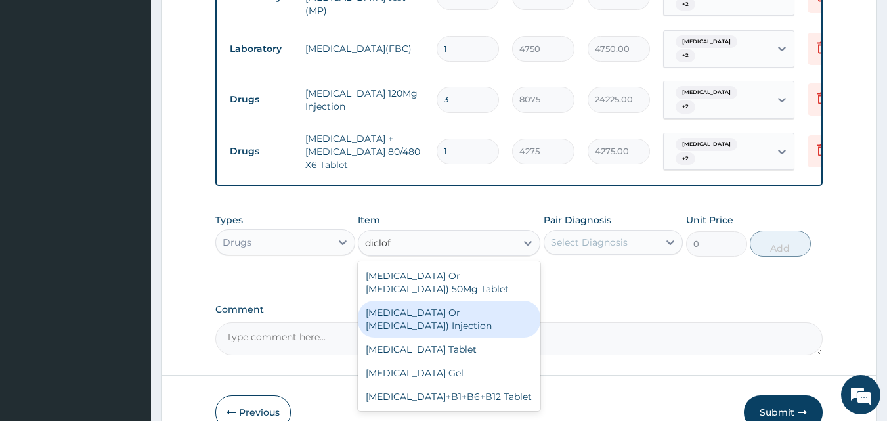
click at [447, 301] on div "Diclofenac (Sodium Or Potassium Salt) Injection" at bounding box center [449, 319] width 182 height 37
type input "950"
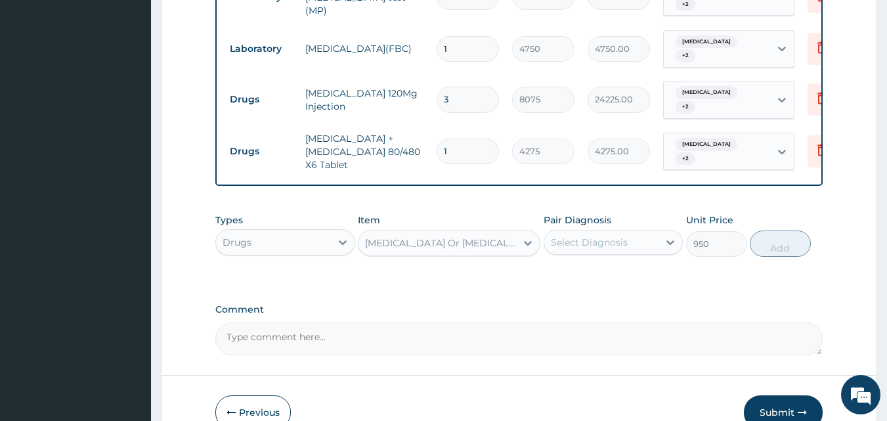
click at [612, 236] on div "Select Diagnosis" at bounding box center [589, 242] width 77 height 13
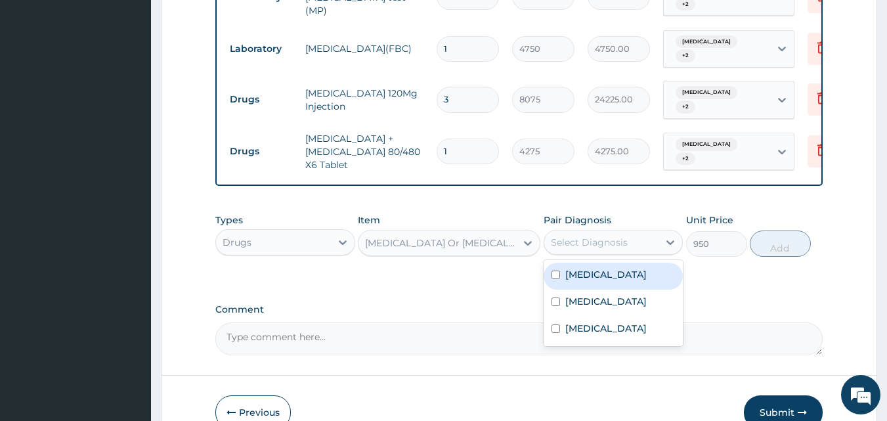
click at [557, 270] on input "checkbox" at bounding box center [555, 274] width 9 height 9
checkbox input "true"
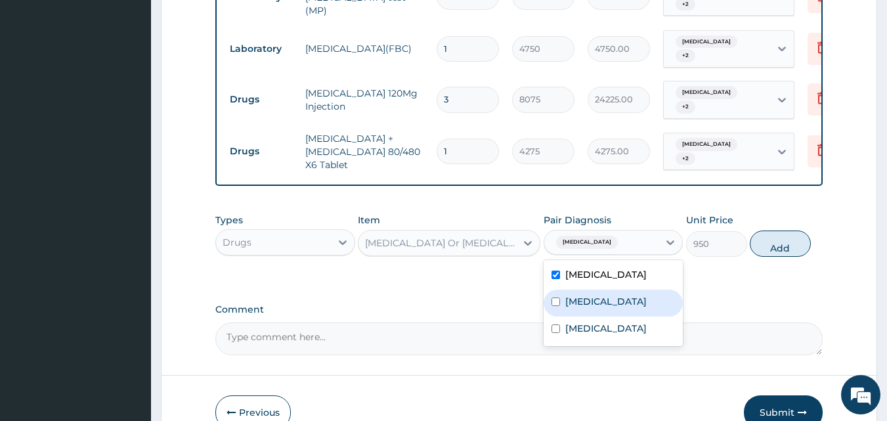
click at [557, 289] on div "Sepsis" at bounding box center [613, 302] width 140 height 27
checkbox input "true"
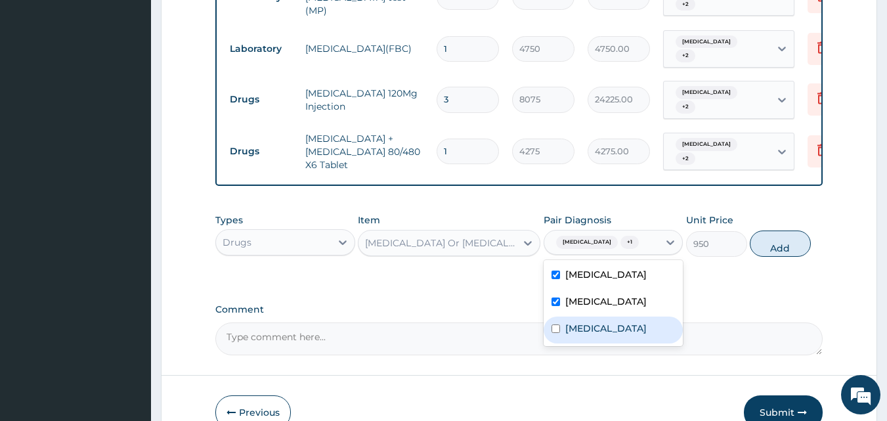
click at [553, 324] on input "checkbox" at bounding box center [555, 328] width 9 height 9
checkbox input "true"
click at [775, 230] on button "Add" at bounding box center [779, 243] width 61 height 26
type input "0"
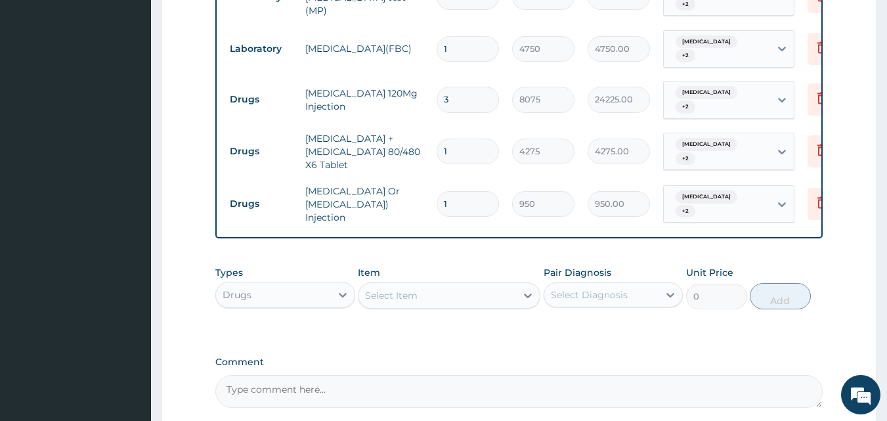
type input "0.00"
type input "2"
type input "1900.00"
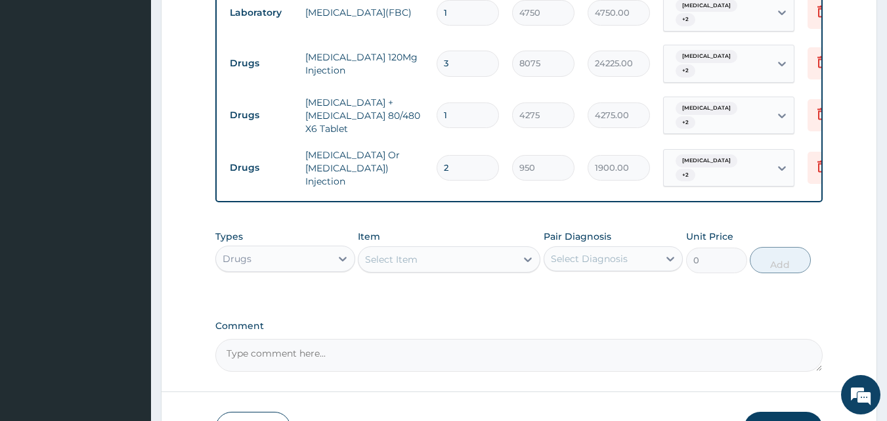
scroll to position [720, 0]
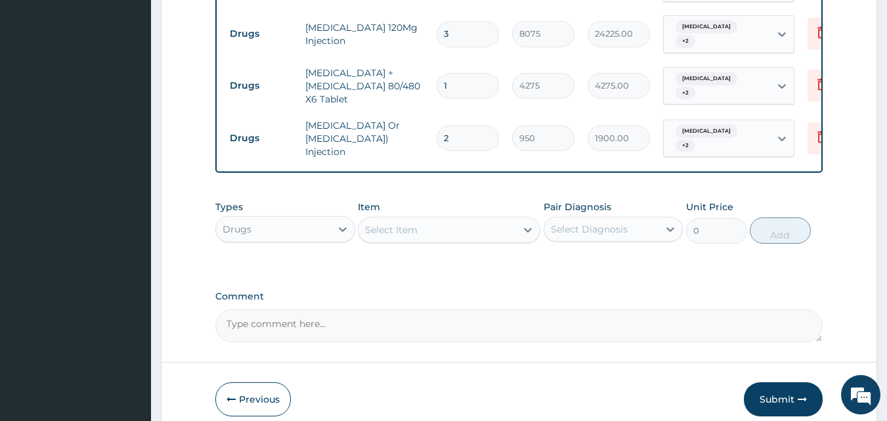
type input "2"
click at [434, 219] on div "Select Item" at bounding box center [437, 229] width 158 height 21
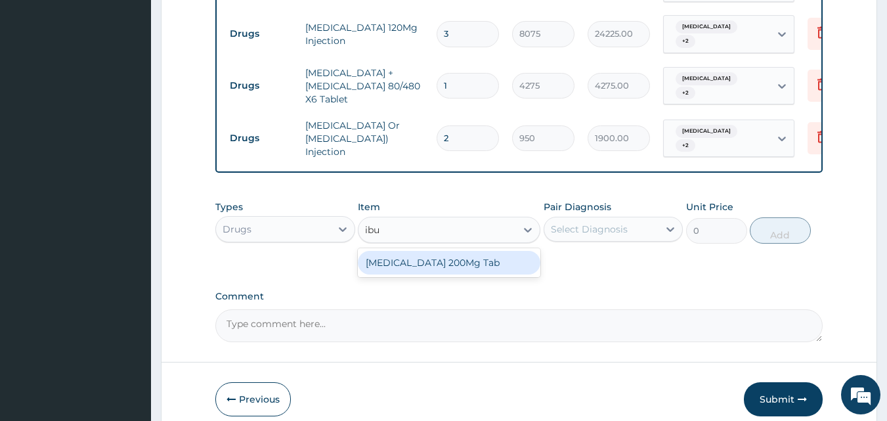
type input "ibup"
click at [469, 251] on div "Ibuprofen 200Mg Tab" at bounding box center [449, 263] width 182 height 24
type input "142.5"
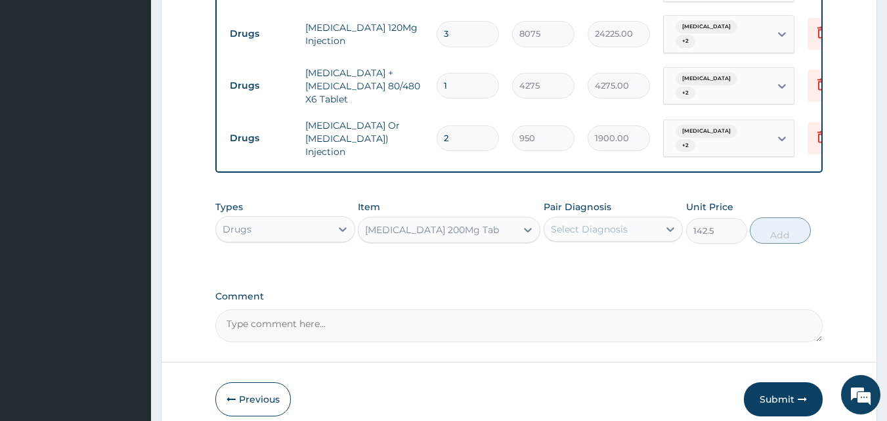
click at [572, 222] on div "Select Diagnosis" at bounding box center [589, 228] width 77 height 13
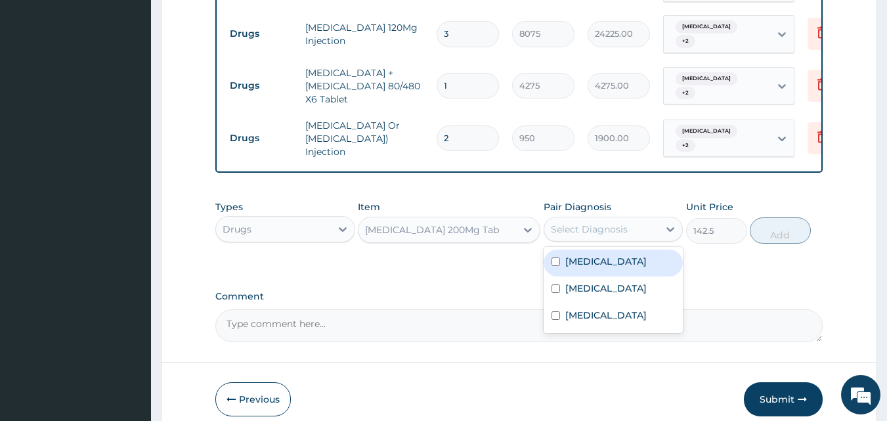
click at [555, 257] on input "checkbox" at bounding box center [555, 261] width 9 height 9
checkbox input "true"
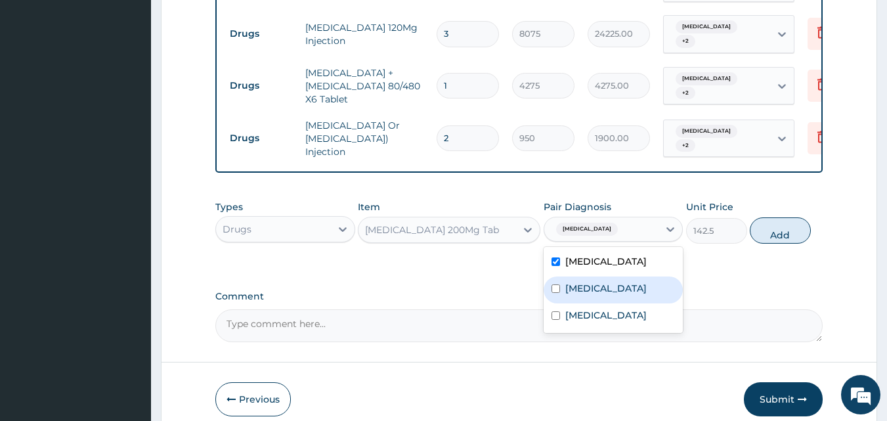
click at [558, 284] on input "checkbox" at bounding box center [555, 288] width 9 height 9
checkbox input "true"
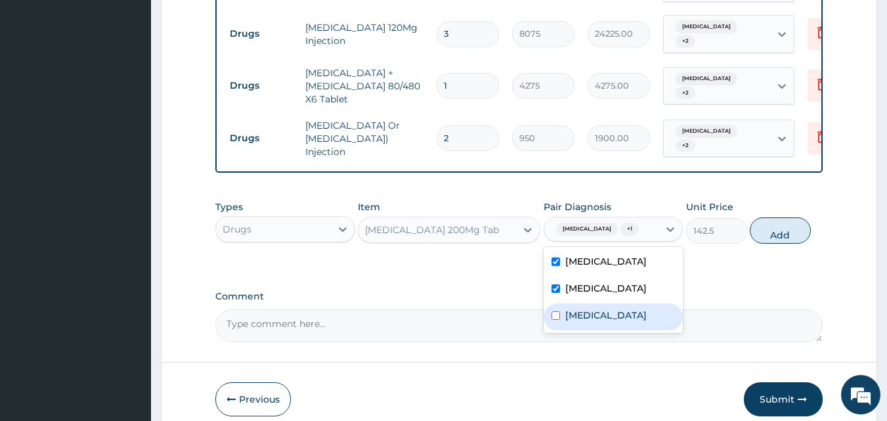
click at [555, 311] on input "checkbox" at bounding box center [555, 315] width 9 height 9
checkbox input "true"
click at [774, 217] on button "Add" at bounding box center [779, 230] width 61 height 26
type input "0"
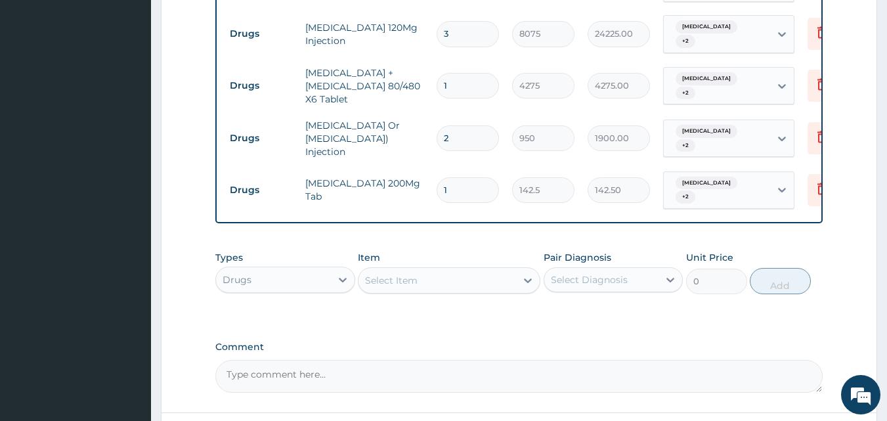
type input "0.00"
type input "3"
type input "427.50"
type input "30"
type input "4275.00"
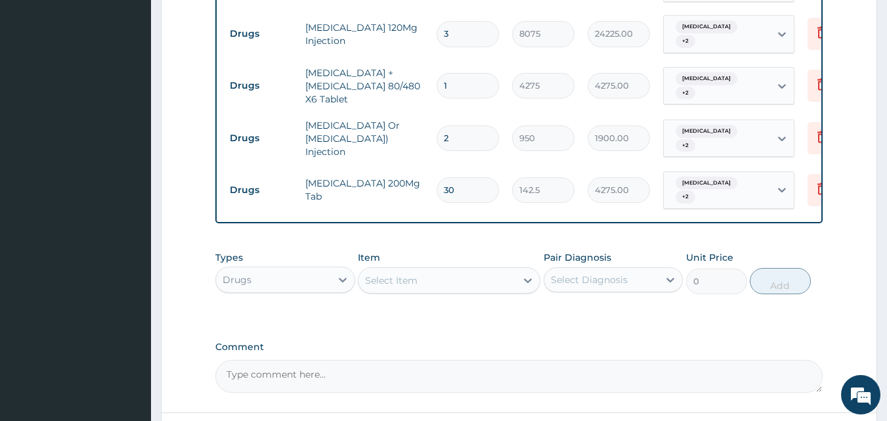
type input "30"
click at [457, 270] on div "Select Item" at bounding box center [437, 280] width 158 height 21
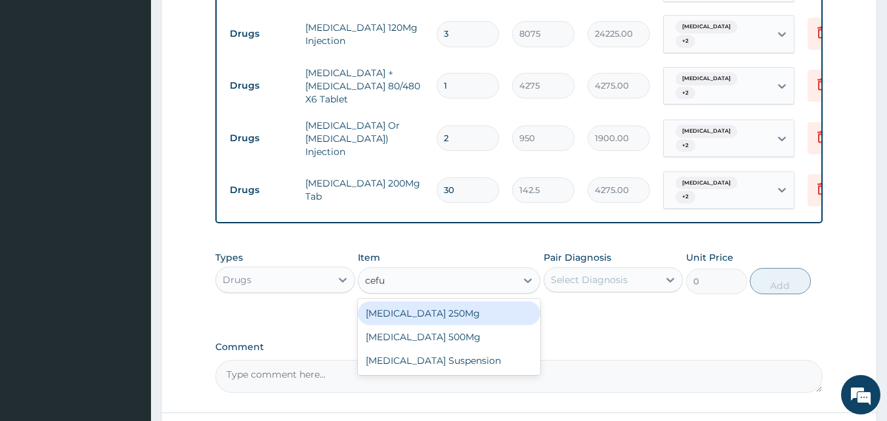
type input "cefur"
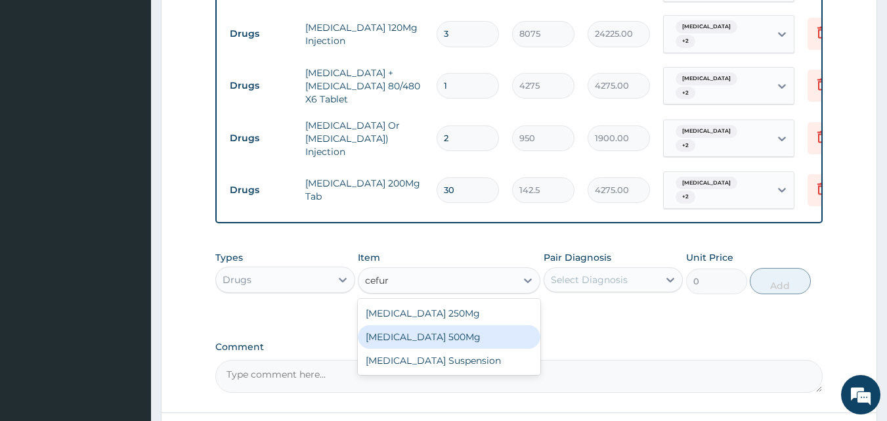
click at [459, 325] on div "Cefuroxime 500Mg" at bounding box center [449, 337] width 182 height 24
type input "807.5"
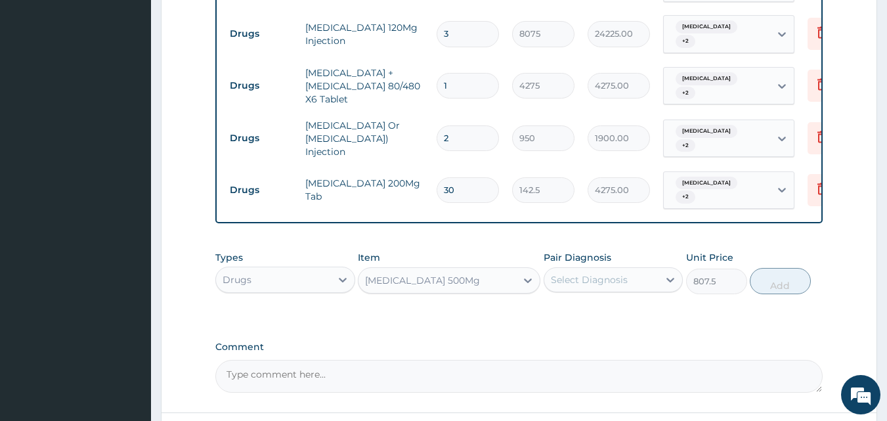
click at [577, 273] on div "Select Diagnosis" at bounding box center [589, 279] width 77 height 13
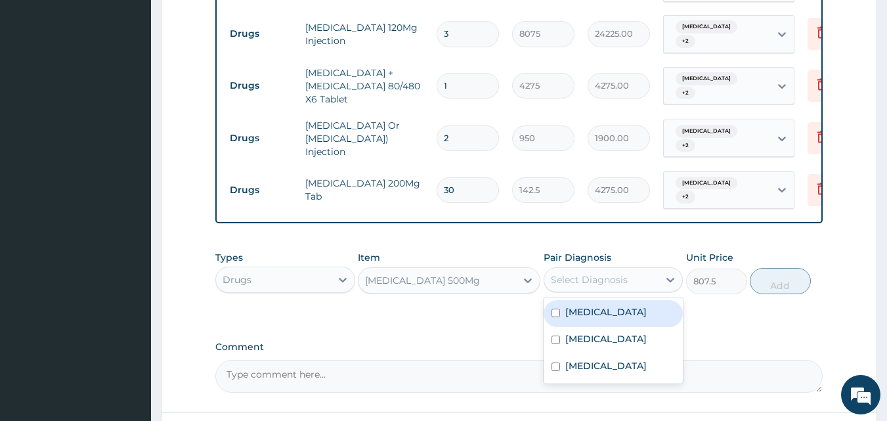
click at [554, 308] on input "checkbox" at bounding box center [555, 312] width 9 height 9
checkbox input "true"
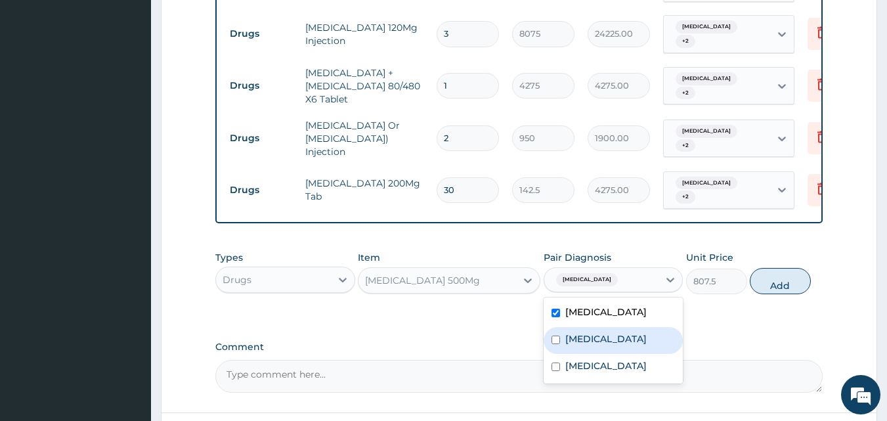
click at [558, 335] on input "checkbox" at bounding box center [555, 339] width 9 height 9
checkbox input "true"
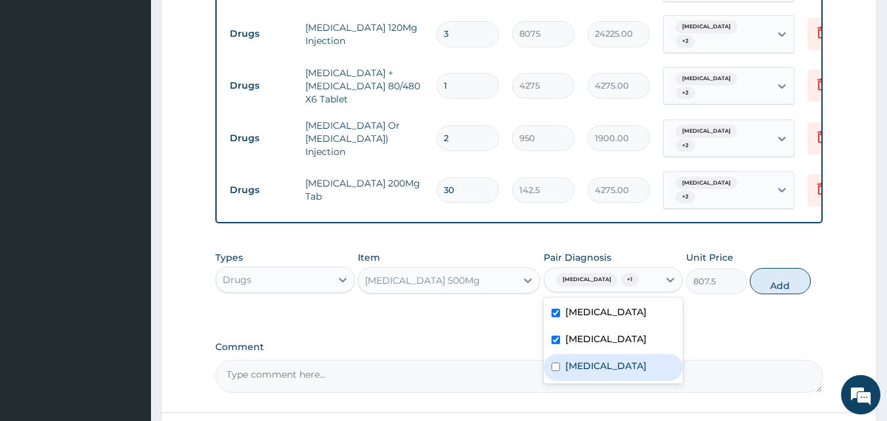
click at [556, 362] on input "checkbox" at bounding box center [555, 366] width 9 height 9
checkbox input "true"
click at [790, 268] on button "Add" at bounding box center [779, 281] width 61 height 26
type input "0"
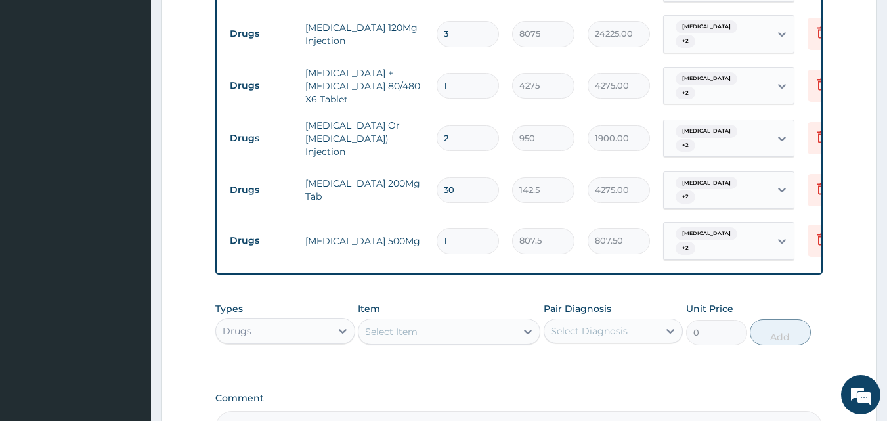
type input "10"
type input "8075.00"
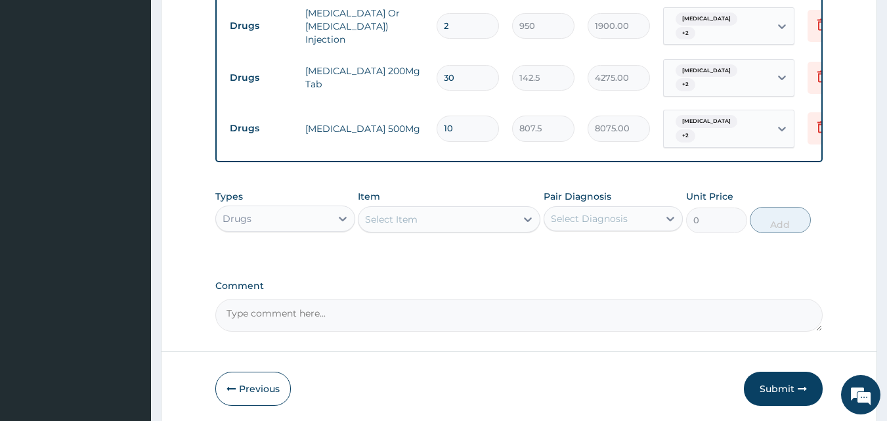
scroll to position [843, 0]
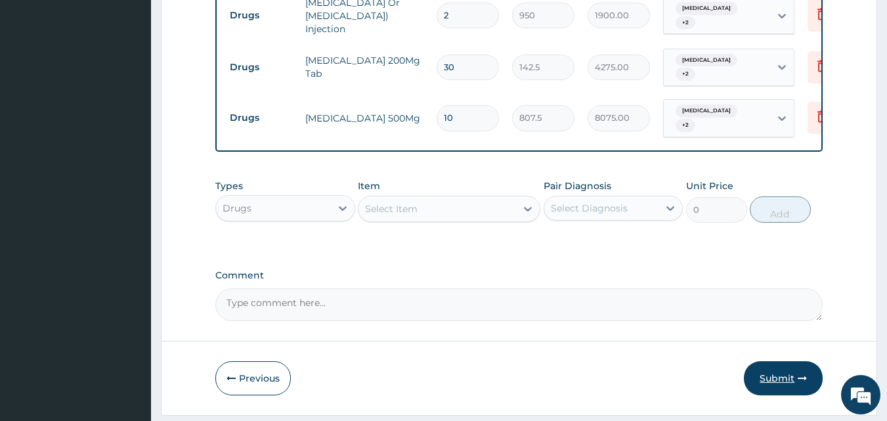
type input "10"
click at [800, 373] on icon "button" at bounding box center [801, 377] width 9 height 9
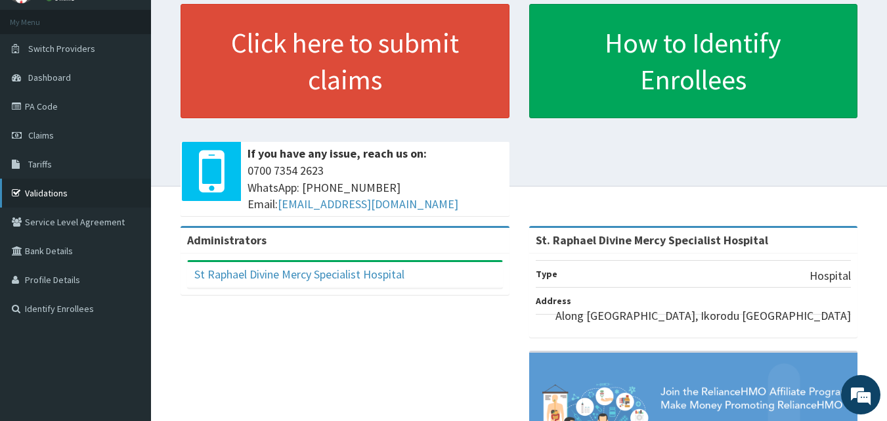
click at [75, 187] on link "Validations" at bounding box center [75, 193] width 151 height 29
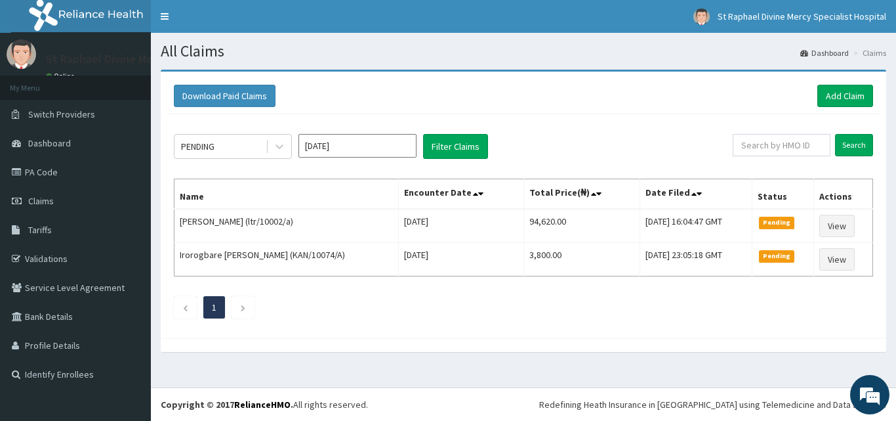
click at [631, 47] on h1 "All Claims" at bounding box center [524, 51] width 726 height 17
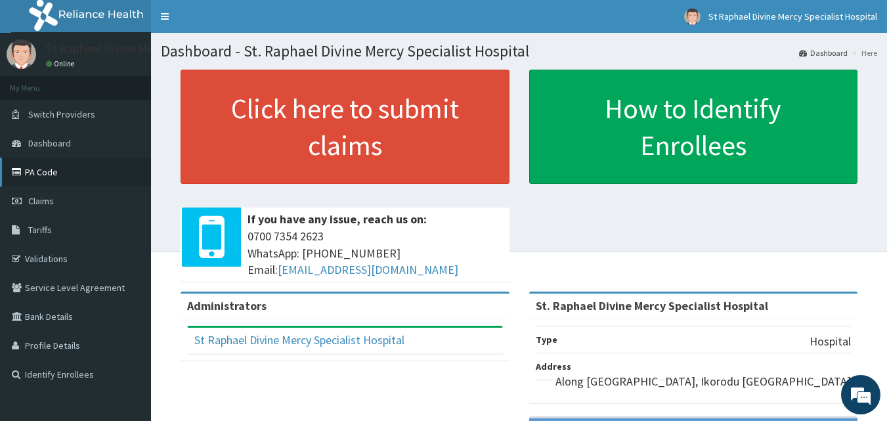
click at [51, 175] on link "PA Code" at bounding box center [75, 172] width 151 height 29
click at [66, 203] on link "Claims" at bounding box center [75, 200] width 151 height 29
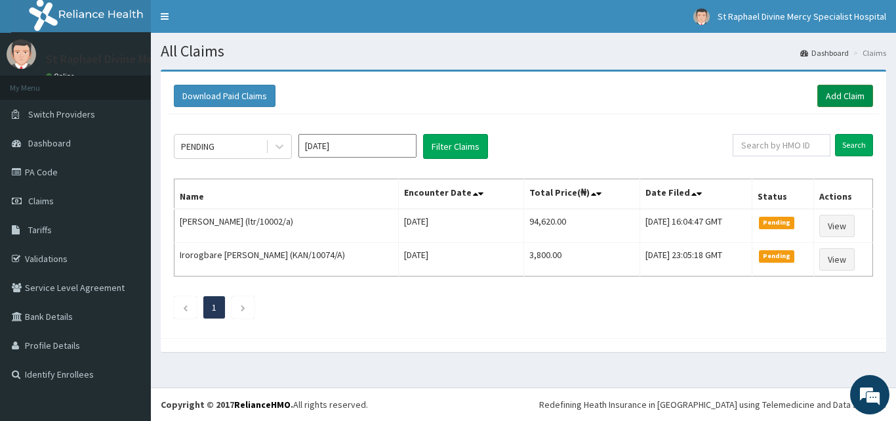
click at [835, 95] on link "Add Claim" at bounding box center [846, 96] width 56 height 22
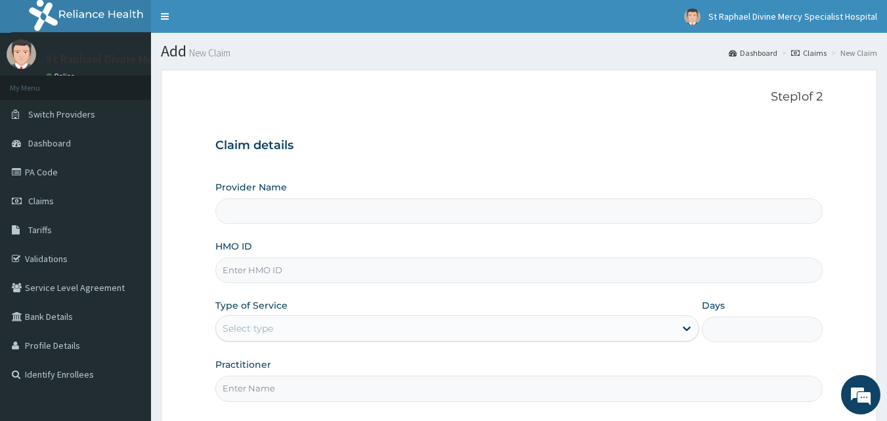
type input "St. Raphael Divine Mercy Specialist Hospital"
click at [429, 275] on input "HMO ID" at bounding box center [519, 270] width 608 height 26
paste input "tte/10004/b"
type input "tte/10004/b"
click at [496, 333] on div "Select type" at bounding box center [445, 328] width 459 height 21
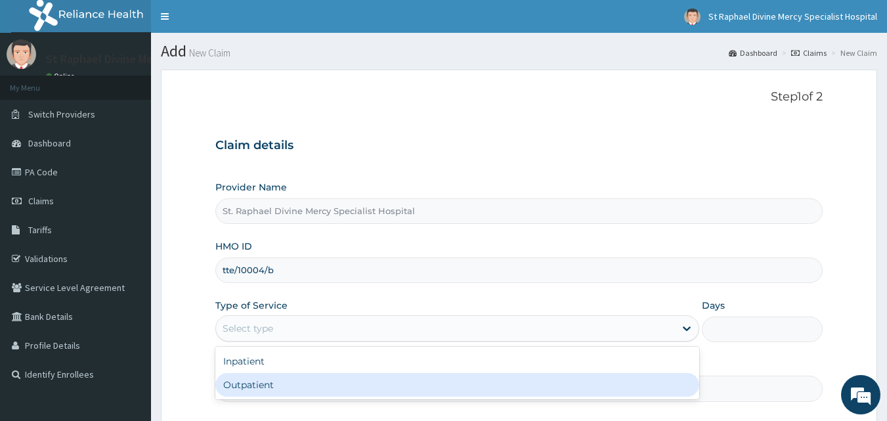
click at [314, 389] on div "Outpatient" at bounding box center [457, 385] width 484 height 24
type input "1"
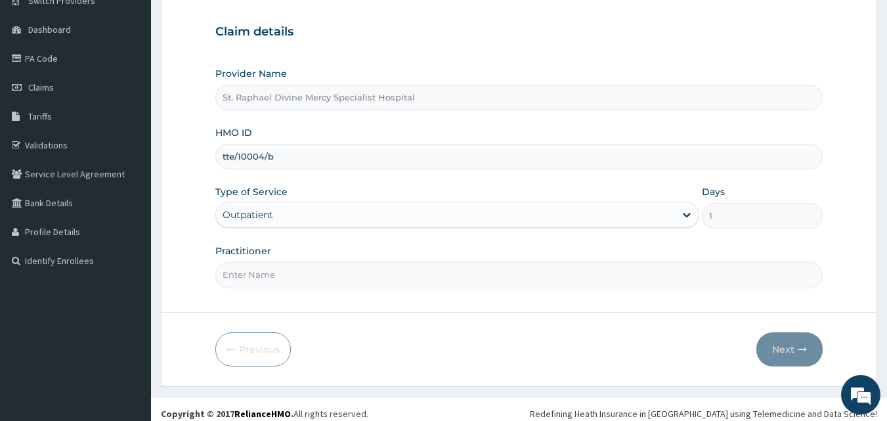
scroll to position [123, 0]
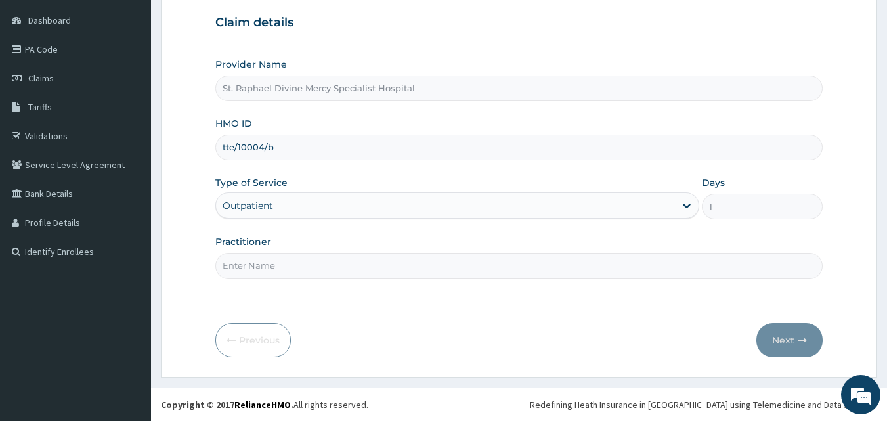
click at [389, 273] on input "Practitioner" at bounding box center [519, 266] width 608 height 26
type input "Dr. Alokolaro O."
click at [786, 337] on button "Next" at bounding box center [789, 340] width 66 height 34
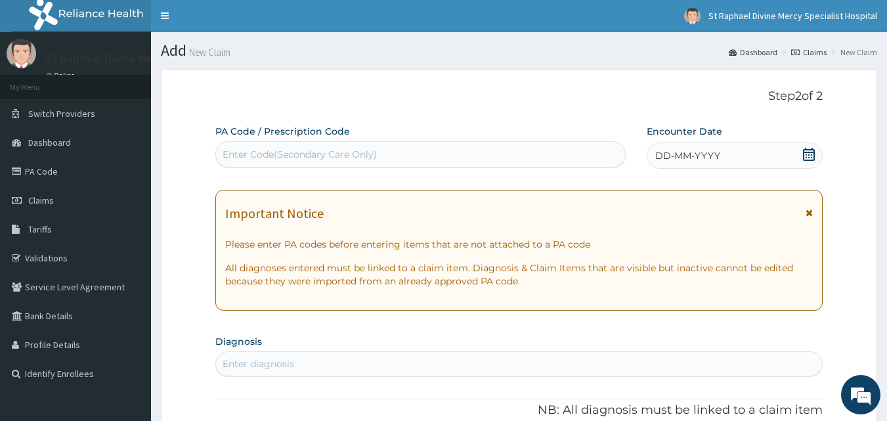
scroll to position [0, 0]
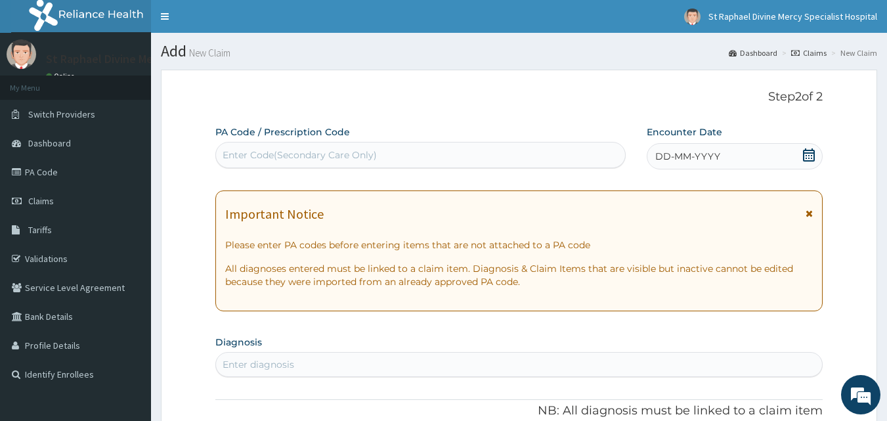
click at [396, 154] on div "Enter Code(Secondary Care Only)" at bounding box center [421, 154] width 410 height 21
paste input "PA/BD91C2"
type input "PA/BD91C2"
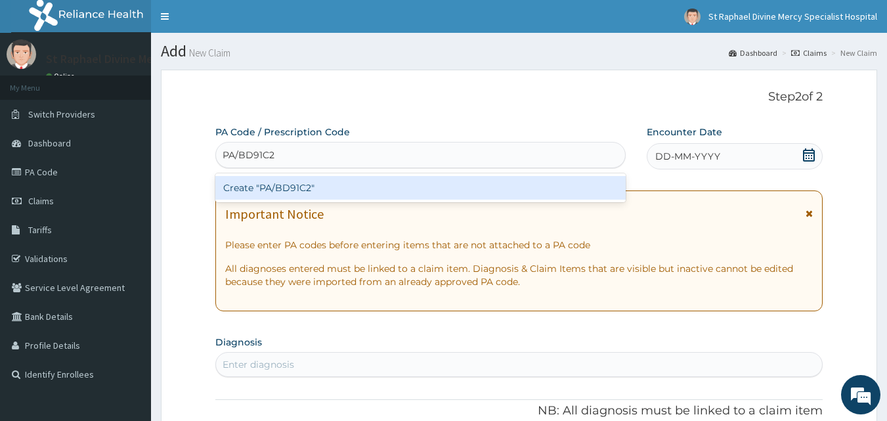
click at [291, 188] on div "Create "PA/BD91C2"" at bounding box center [420, 188] width 411 height 24
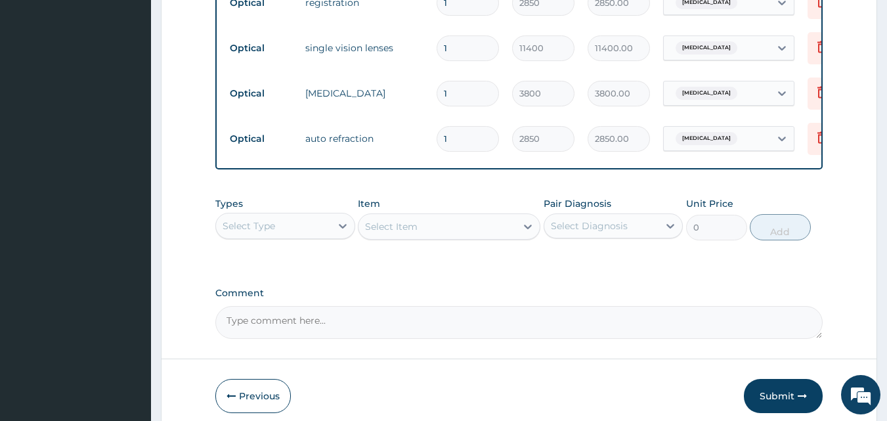
scroll to position [654, 0]
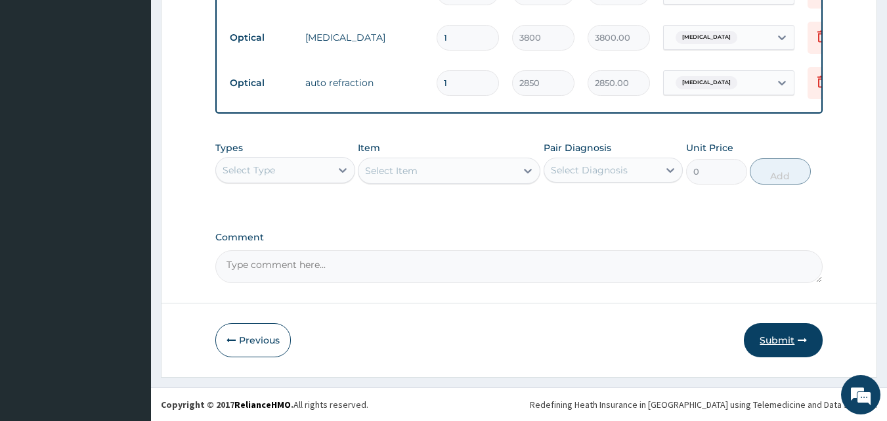
click at [768, 335] on button "Submit" at bounding box center [783, 340] width 79 height 34
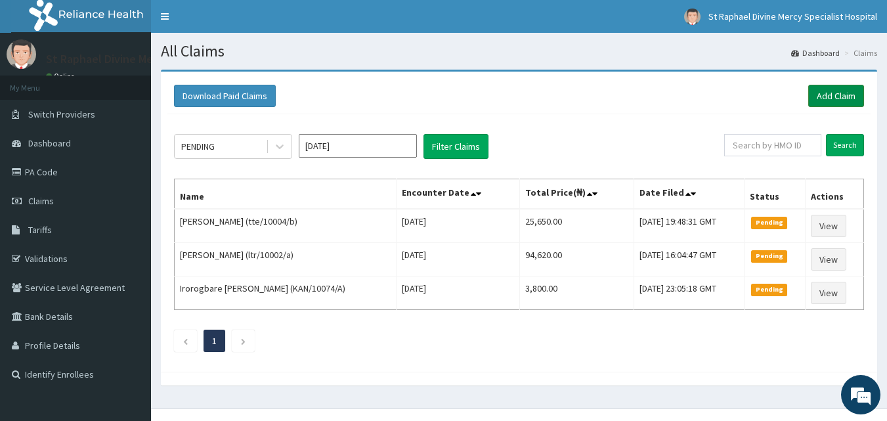
click at [831, 96] on link "Add Claim" at bounding box center [836, 96] width 56 height 22
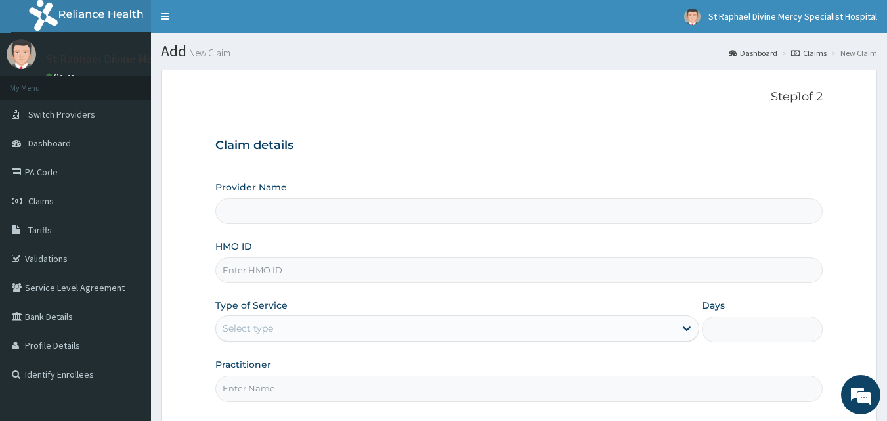
type input "St. Raphael Divine Mercy Specialist Hospital"
click at [399, 264] on input "HMO ID" at bounding box center [519, 270] width 608 height 26
paste input "tte/10004/e"
type input "tte/10004/e"
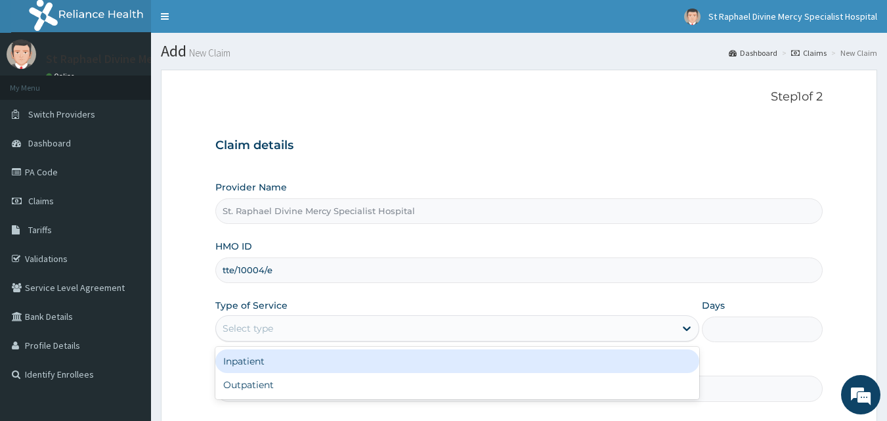
click at [442, 329] on div "Select type" at bounding box center [445, 328] width 459 height 21
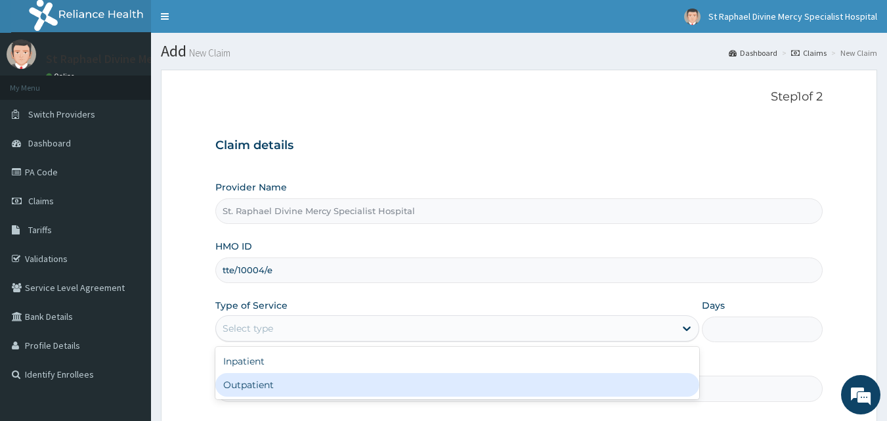
click at [324, 379] on div "Outpatient" at bounding box center [457, 385] width 484 height 24
type input "1"
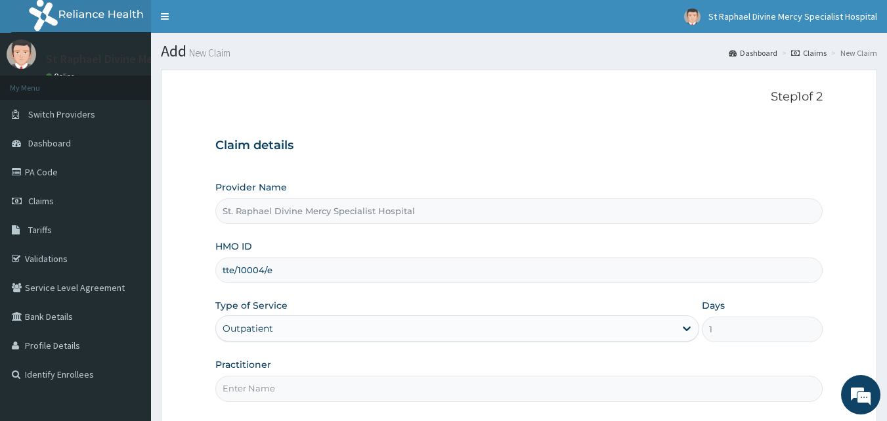
scroll to position [66, 0]
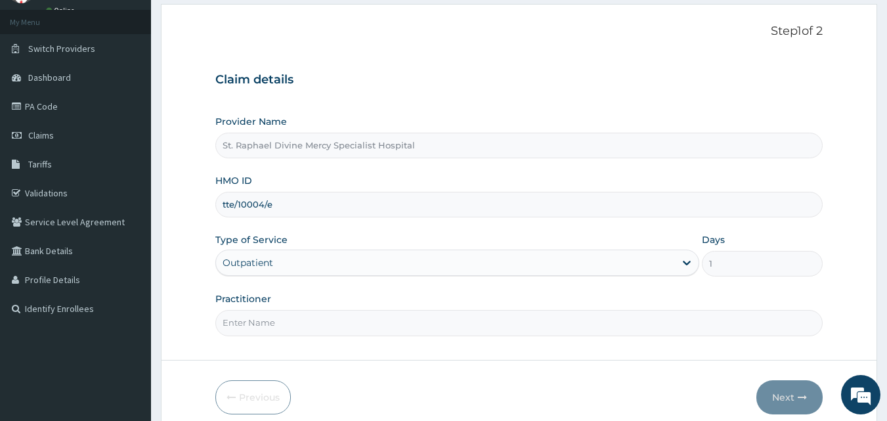
click at [327, 323] on input "Practitioner" at bounding box center [519, 323] width 608 height 26
type input "[PERSON_NAME] O."
click at [784, 400] on button "Next" at bounding box center [789, 397] width 66 height 34
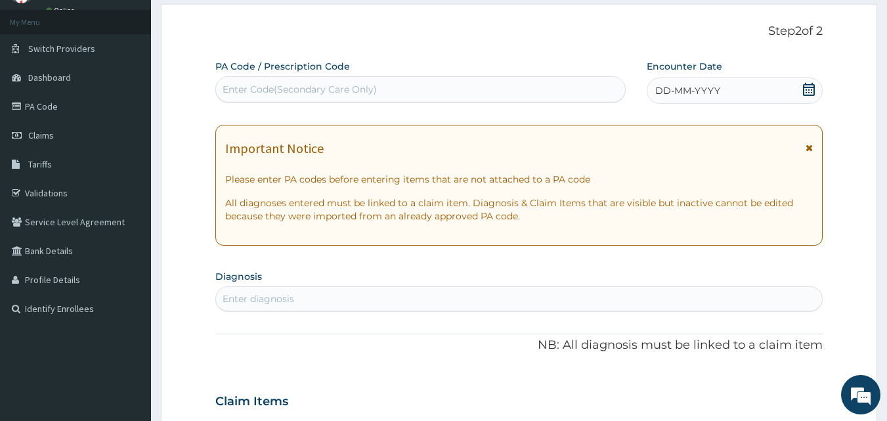
click at [421, 81] on div "Enter Code(Secondary Care Only)" at bounding box center [421, 89] width 410 height 21
paste input "PA/D3C0E3"
type input "PA/D3C0E3"
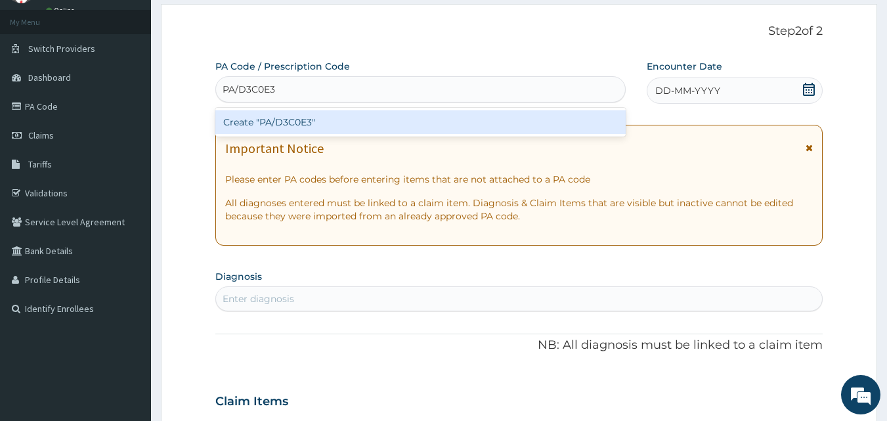
click at [373, 125] on div "Create "PA/D3C0E3"" at bounding box center [420, 122] width 411 height 24
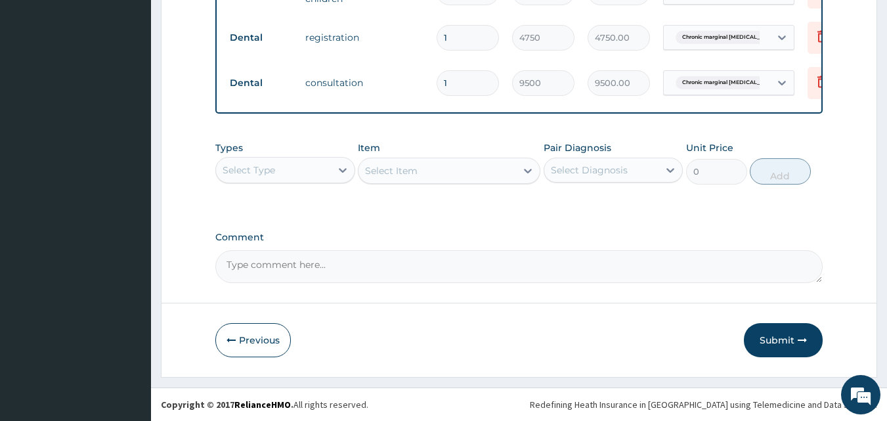
scroll to position [564, 0]
click at [772, 339] on button "Submit" at bounding box center [783, 340] width 79 height 34
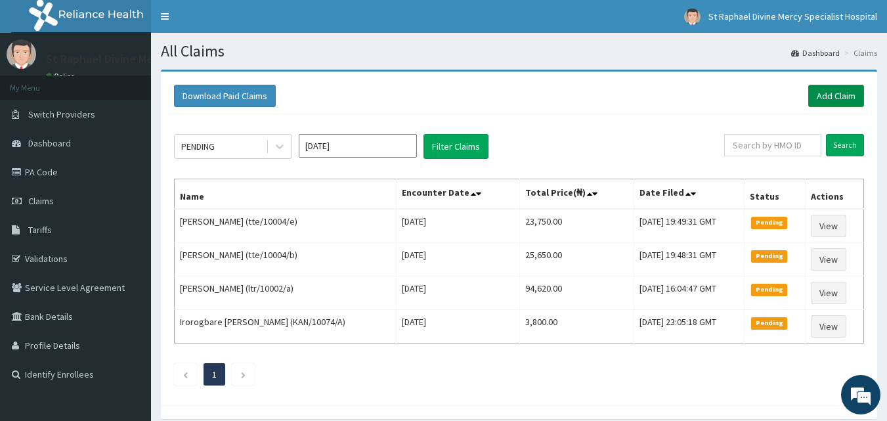
click at [820, 94] on link "Add Claim" at bounding box center [836, 96] width 56 height 22
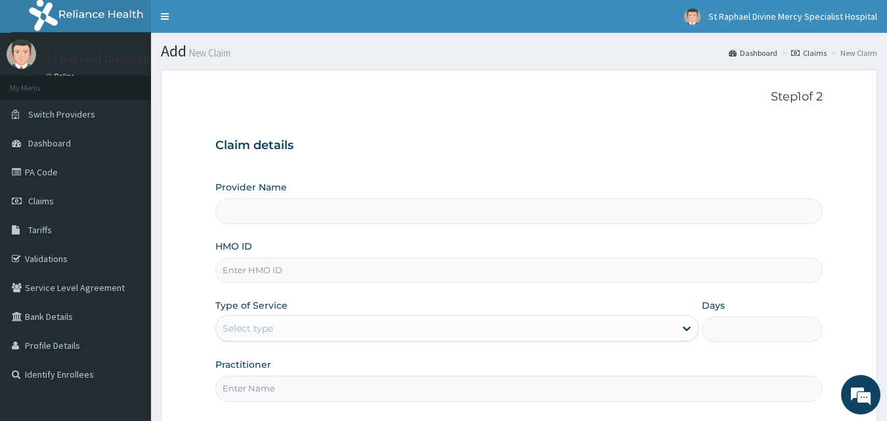
scroll to position [66, 0]
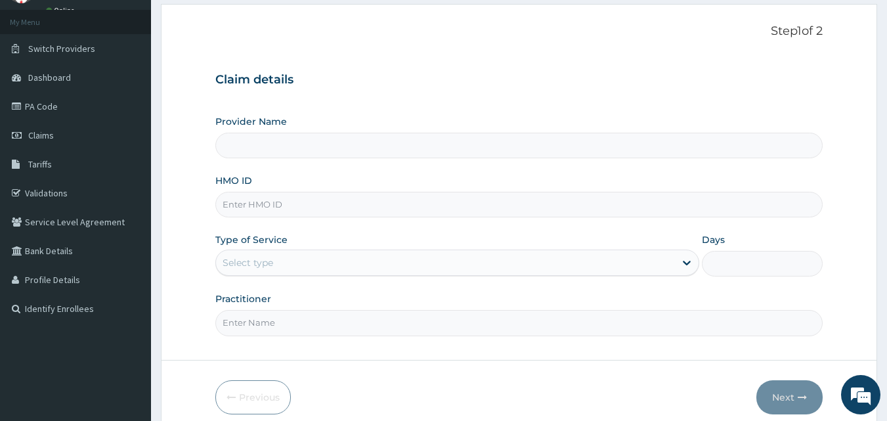
type input "St. Raphael Divine Mercy Specialist Hospital"
click at [353, 201] on input "HMO ID" at bounding box center [519, 205] width 608 height 26
paste input "npm/10106/d"
type input "npm/10106/d"
click at [314, 270] on div "Select type" at bounding box center [445, 262] width 459 height 21
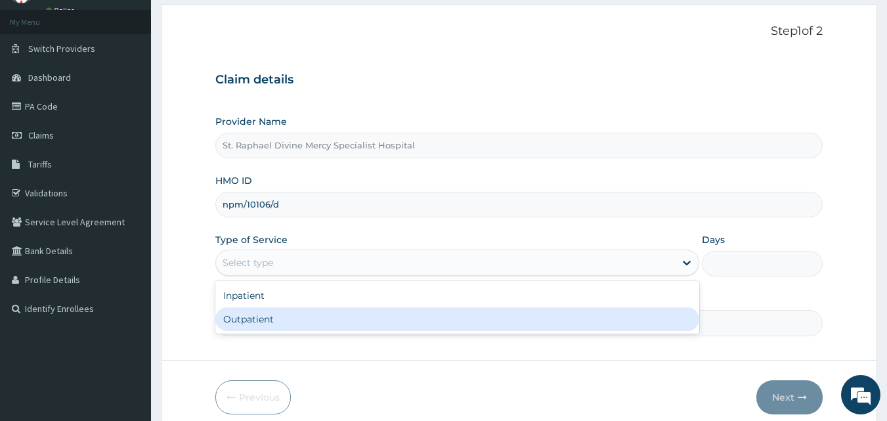
click at [306, 320] on div "Outpatient" at bounding box center [457, 319] width 484 height 24
type input "1"
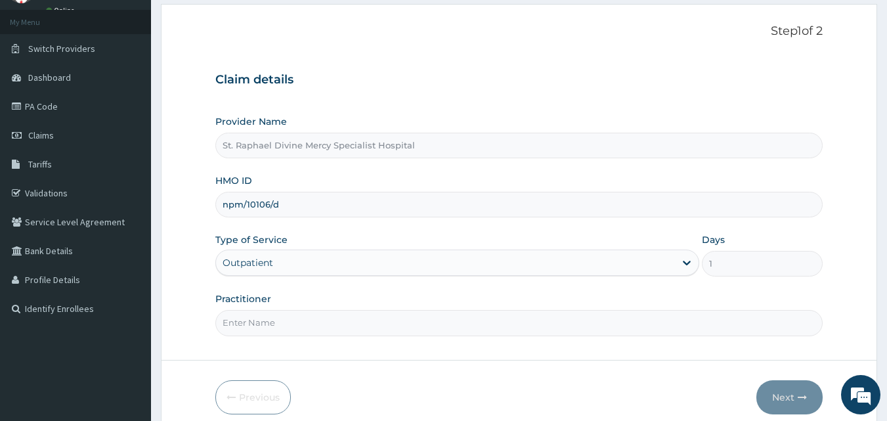
click at [322, 325] on input "Practitioner" at bounding box center [519, 323] width 608 height 26
type input "[PERSON_NAME] O."
click at [791, 400] on button "Next" at bounding box center [789, 397] width 66 height 34
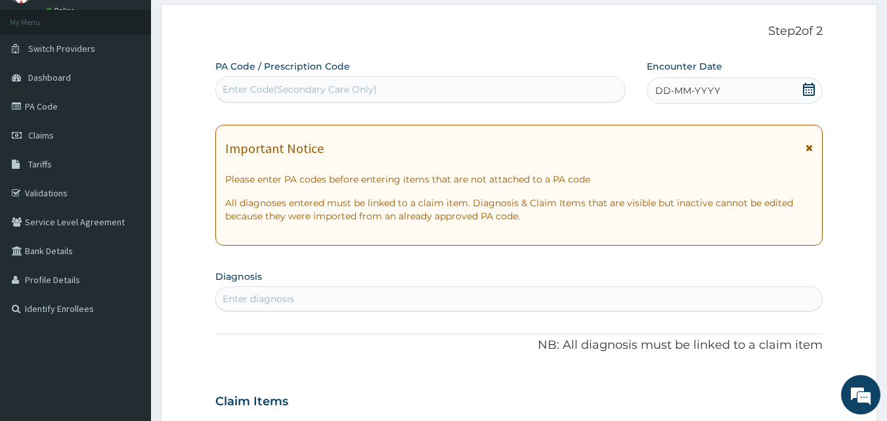
click at [422, 90] on div "Enter Code(Secondary Care Only)" at bounding box center [421, 89] width 410 height 21
paste input "PA/F1A79E"
type input "PA/F1A79E"
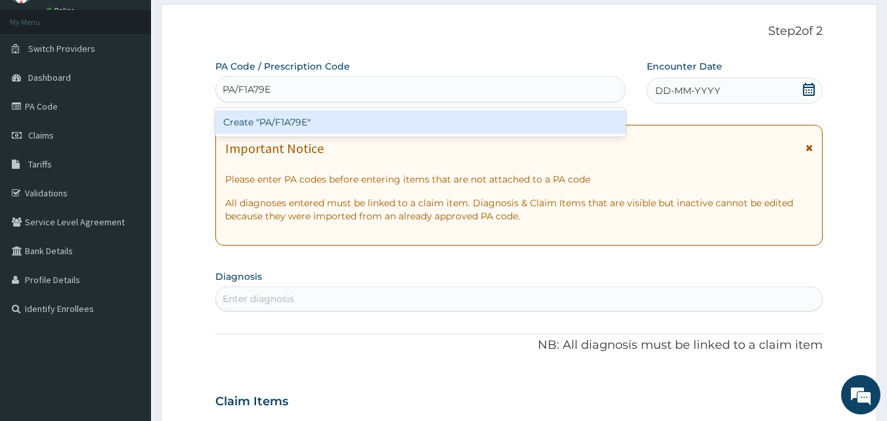
click at [323, 125] on div "Create "PA/F1A79E"" at bounding box center [420, 122] width 411 height 24
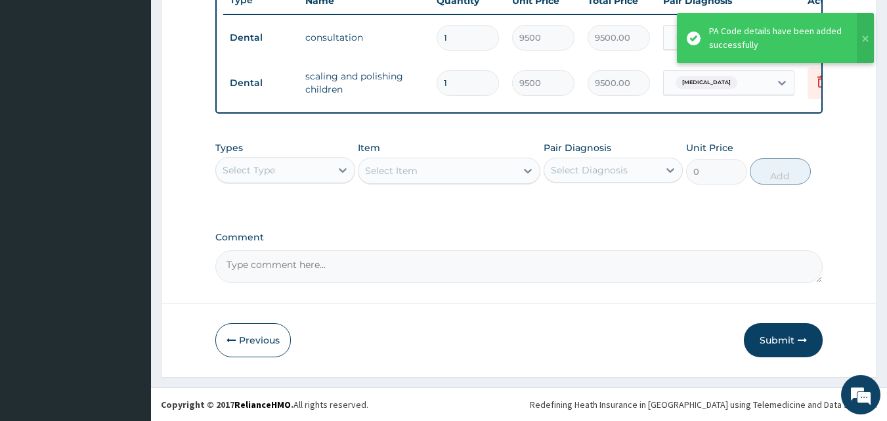
scroll to position [518, 0]
click at [769, 335] on button "Submit" at bounding box center [783, 340] width 79 height 34
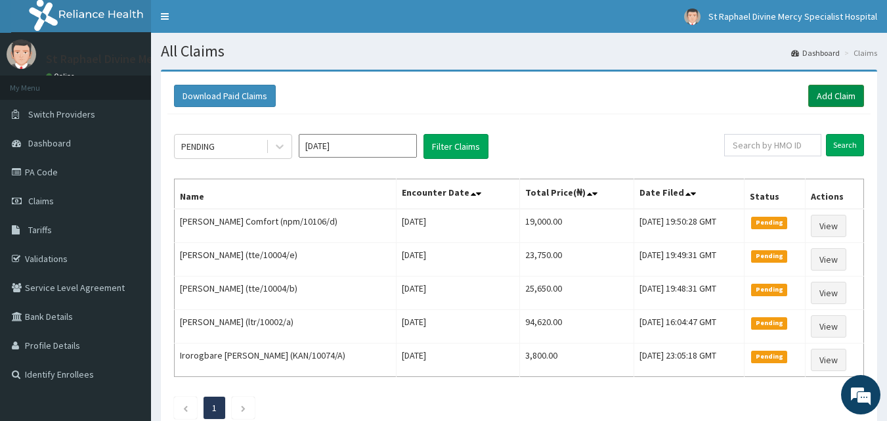
click at [835, 93] on link "Add Claim" at bounding box center [836, 96] width 56 height 22
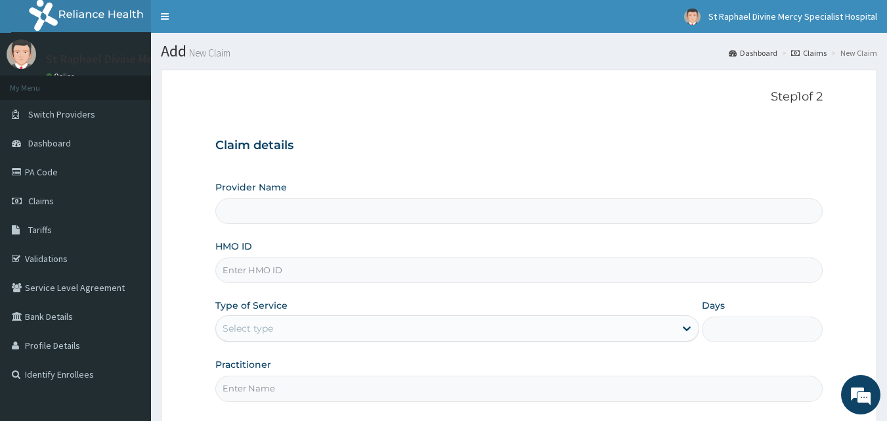
type input "St. Raphael Divine Mercy Specialist Hospital"
click at [310, 266] on input "HMO ID" at bounding box center [519, 270] width 608 height 26
paste input "npm/10106/c"
type input "npm/10106/c"
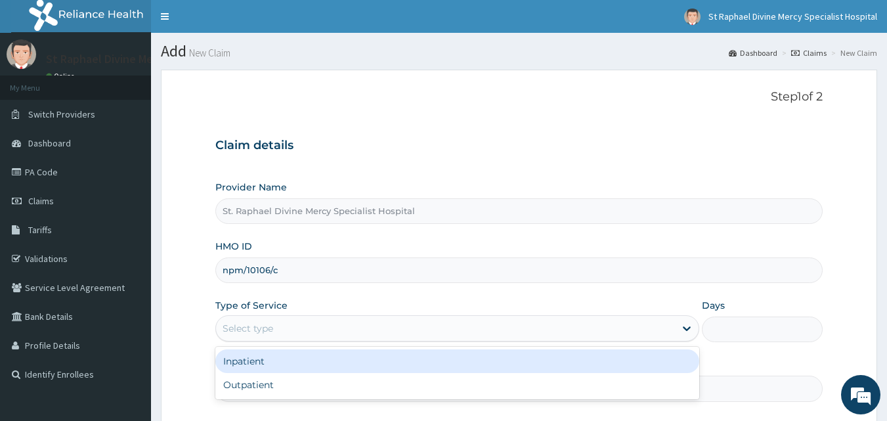
click at [452, 331] on div "Select type" at bounding box center [445, 328] width 459 height 21
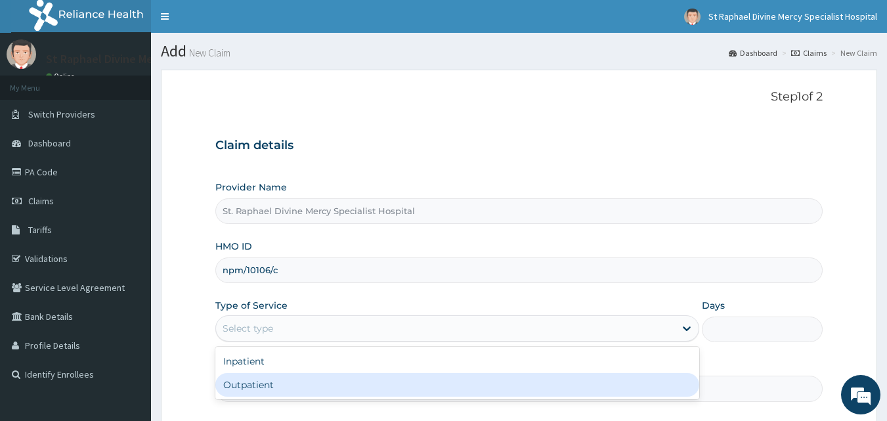
click at [355, 382] on div "Outpatient" at bounding box center [457, 385] width 484 height 24
type input "1"
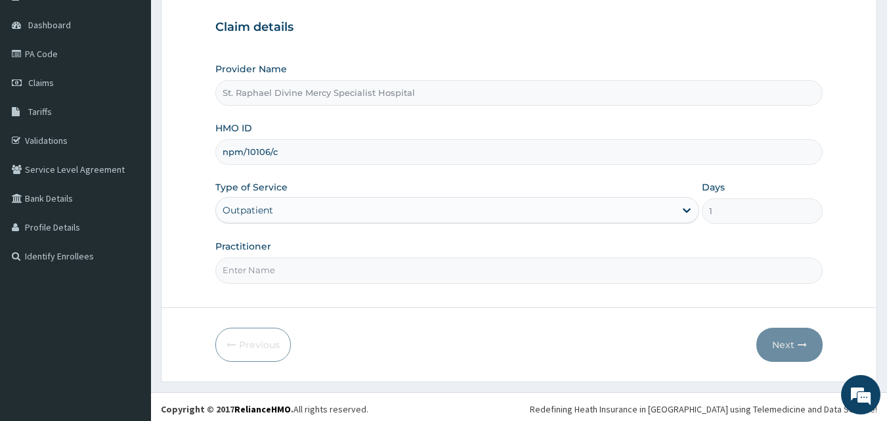
scroll to position [123, 0]
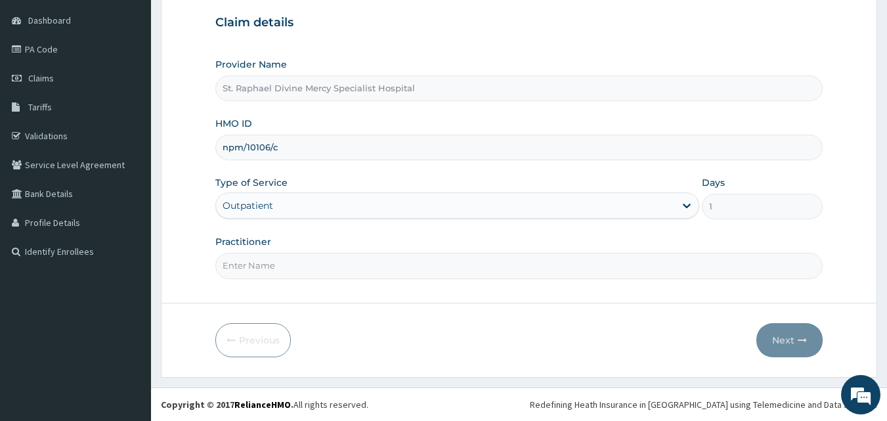
click at [368, 268] on input "Practitioner" at bounding box center [519, 266] width 608 height 26
type input "[PERSON_NAME] O."
click at [774, 343] on button "Next" at bounding box center [789, 340] width 66 height 34
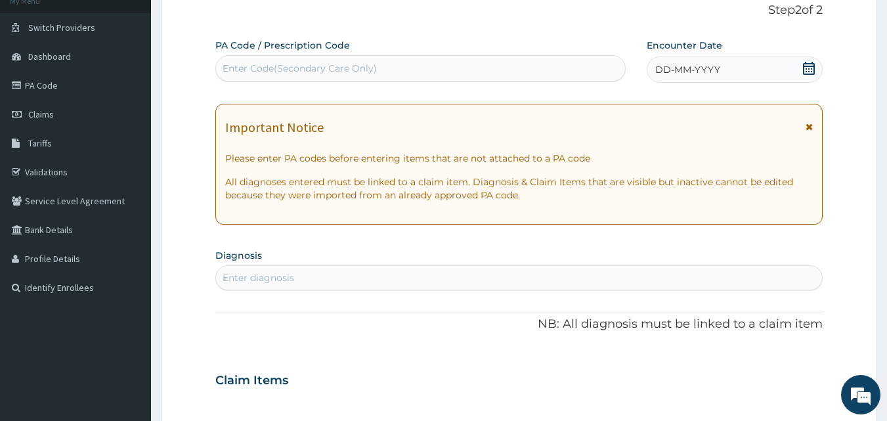
scroll to position [57, 0]
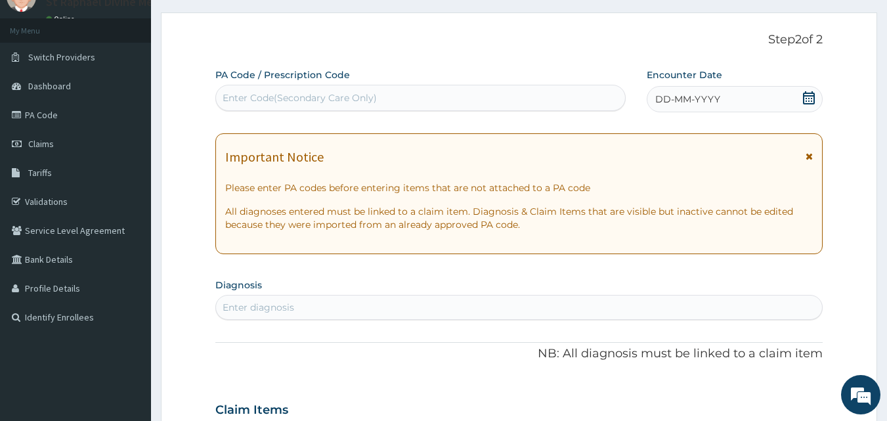
click at [400, 96] on div "Enter Code(Secondary Care Only)" at bounding box center [421, 97] width 410 height 21
paste input "PA/5B136A"
type input "PA/5B136A"
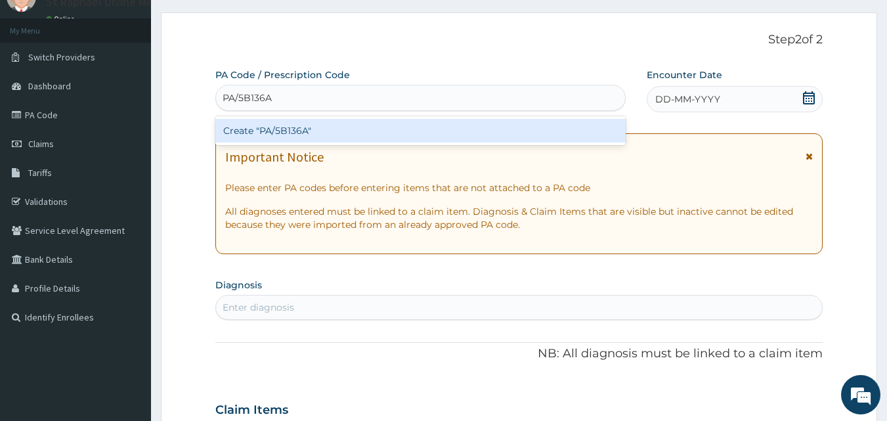
click at [333, 130] on div "Create "PA/5B136A"" at bounding box center [420, 131] width 411 height 24
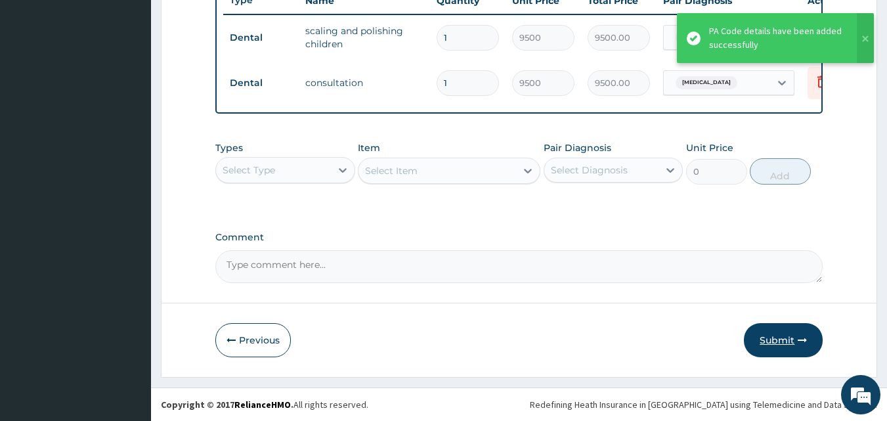
click at [778, 341] on button "Submit" at bounding box center [783, 340] width 79 height 34
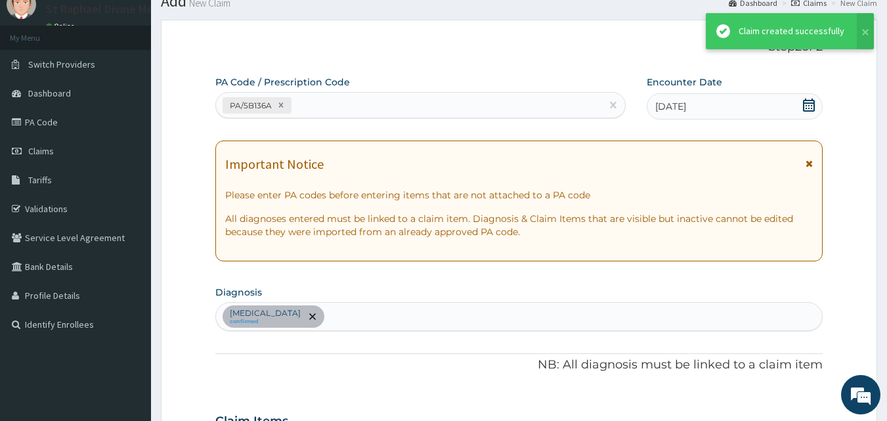
scroll to position [518, 0]
